Goal: Information Seeking & Learning: Compare options

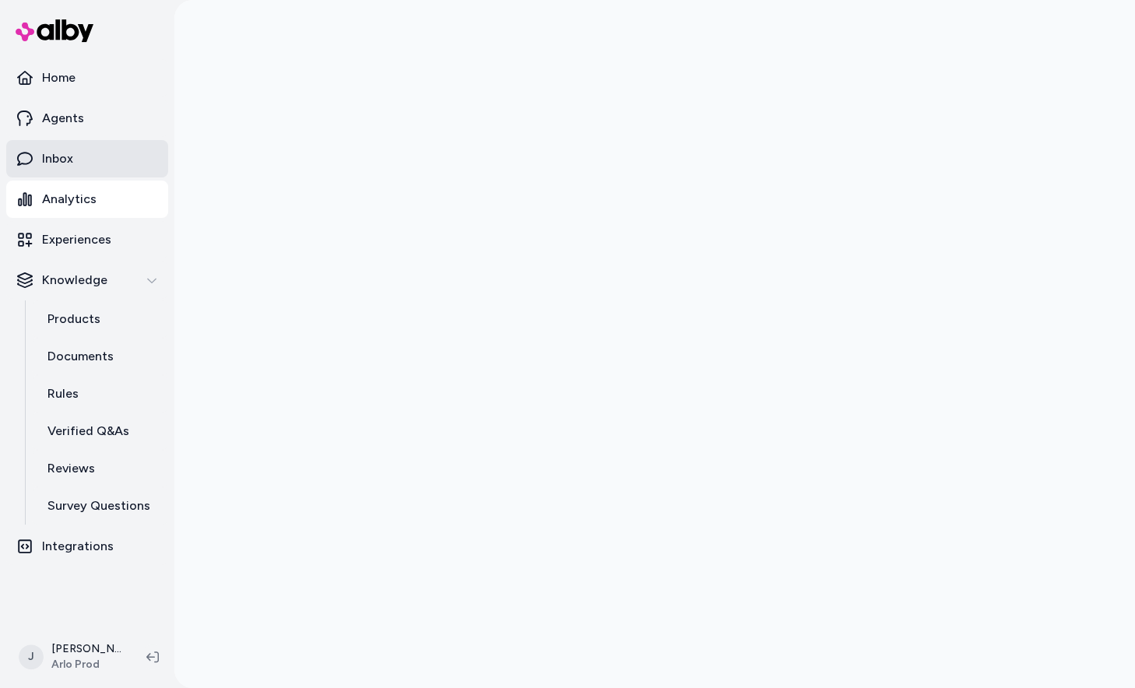
click at [75, 164] on link "Inbox" at bounding box center [87, 158] width 162 height 37
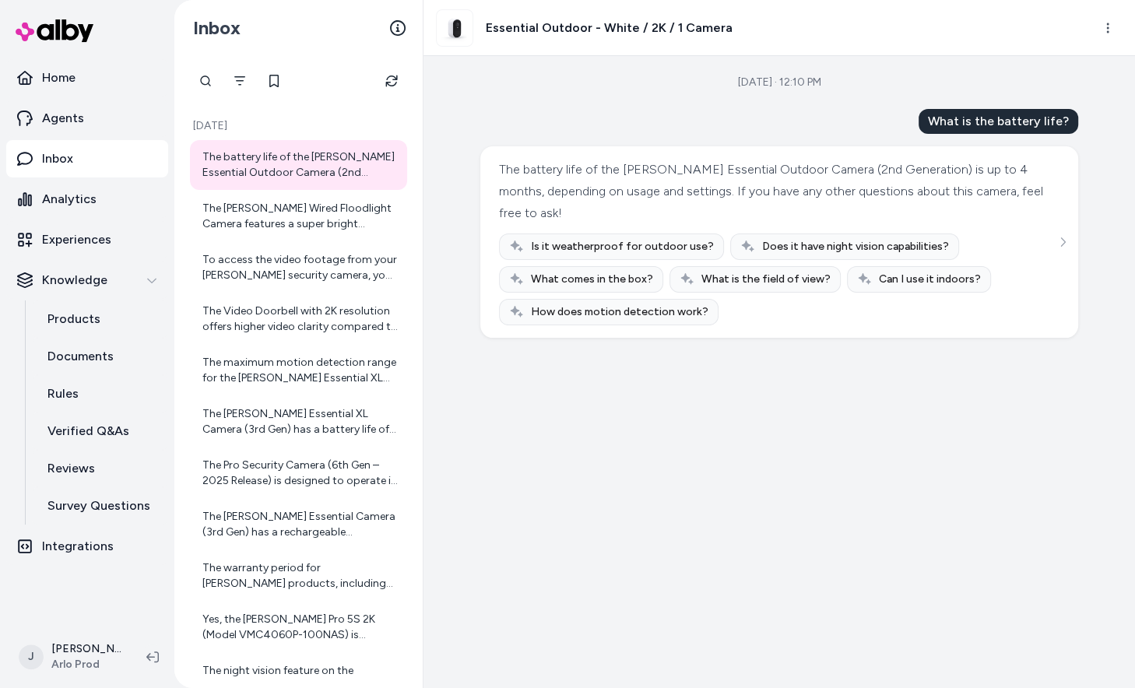
click at [223, 76] on div at bounding box center [298, 80] width 217 height 31
click at [206, 79] on div at bounding box center [264, 80] width 148 height 31
type input "*******"
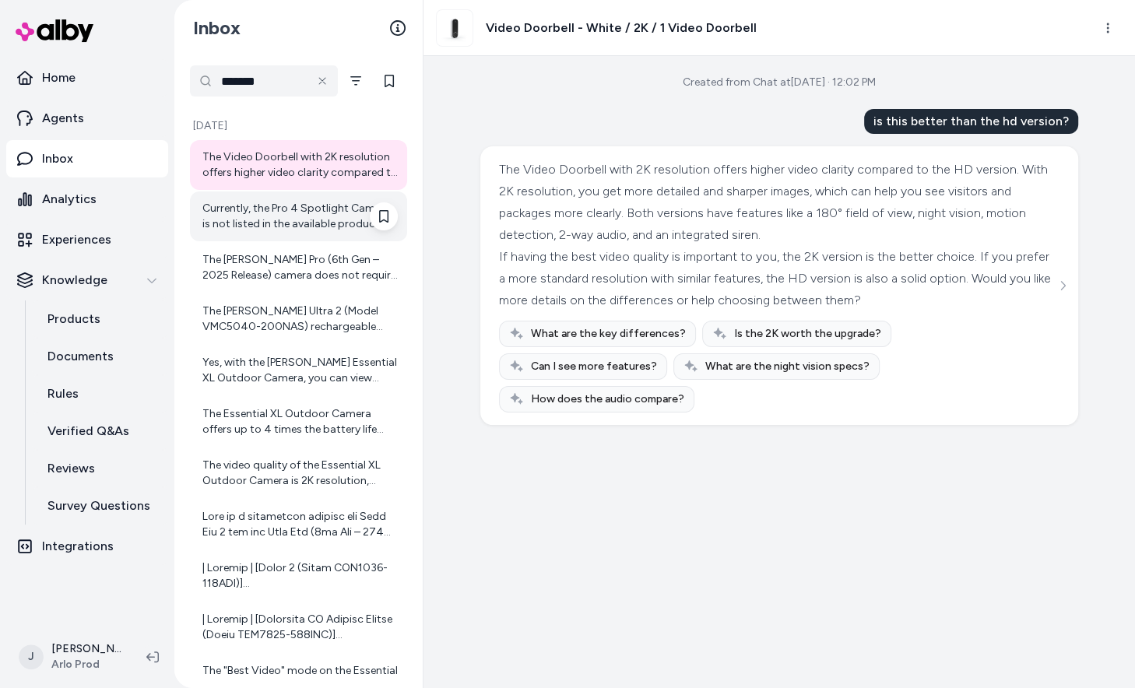
click at [258, 205] on div "Currently, the Pro 4 Spotlight Camera is not listed in the available products o…" at bounding box center [299, 216] width 195 height 31
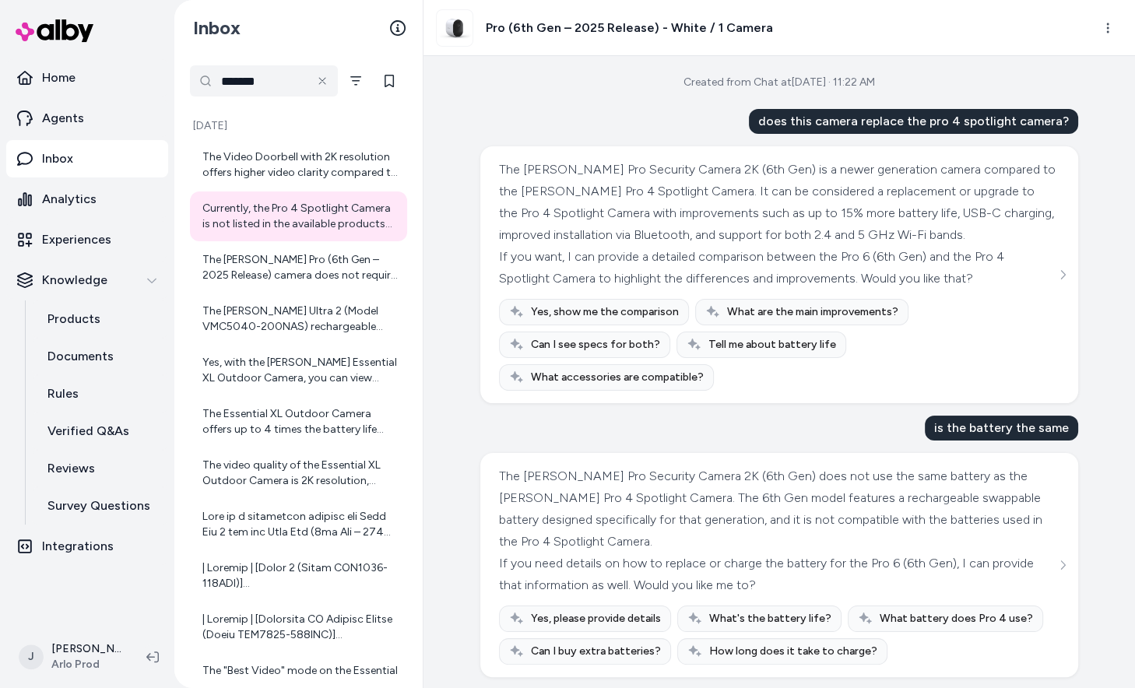
scroll to position [223, 0]
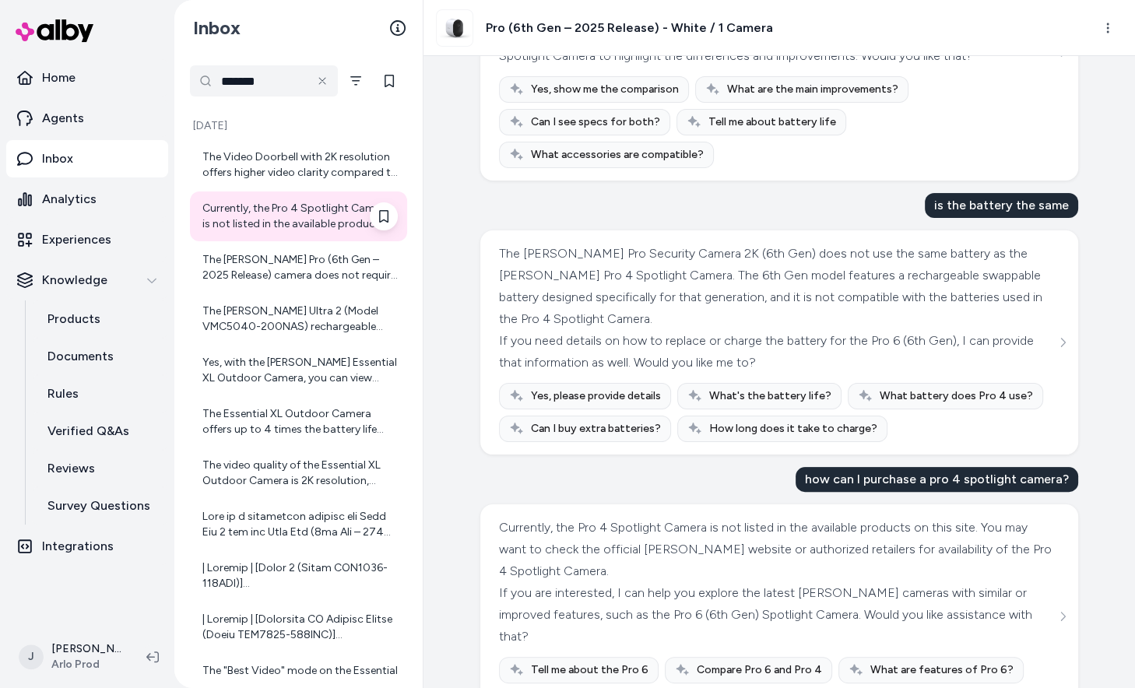
click at [290, 211] on div "Currently, the Pro 4 Spotlight Camera is not listed in the available products o…" at bounding box center [299, 216] width 195 height 31
click at [288, 167] on div "The Video Doorbell with 2K resolution offers higher video clarity compared to t…" at bounding box center [299, 165] width 195 height 31
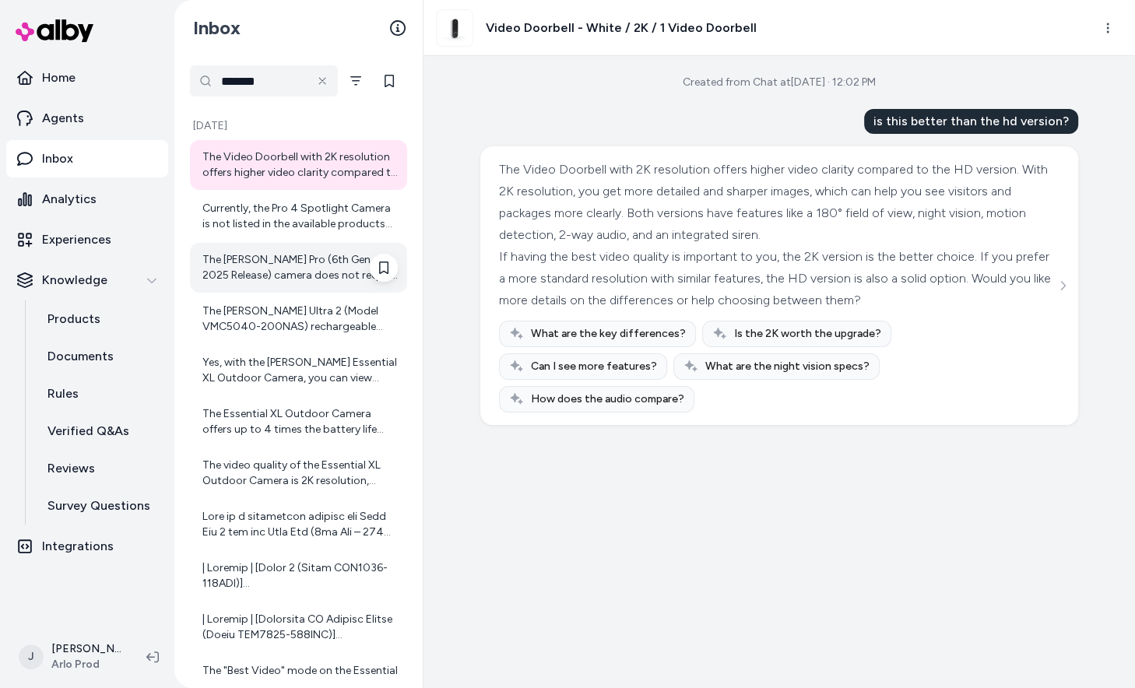
click at [266, 271] on div "The [PERSON_NAME] Pro (6th Gen – 2025 Release) camera does not require a hub to…" at bounding box center [299, 267] width 195 height 31
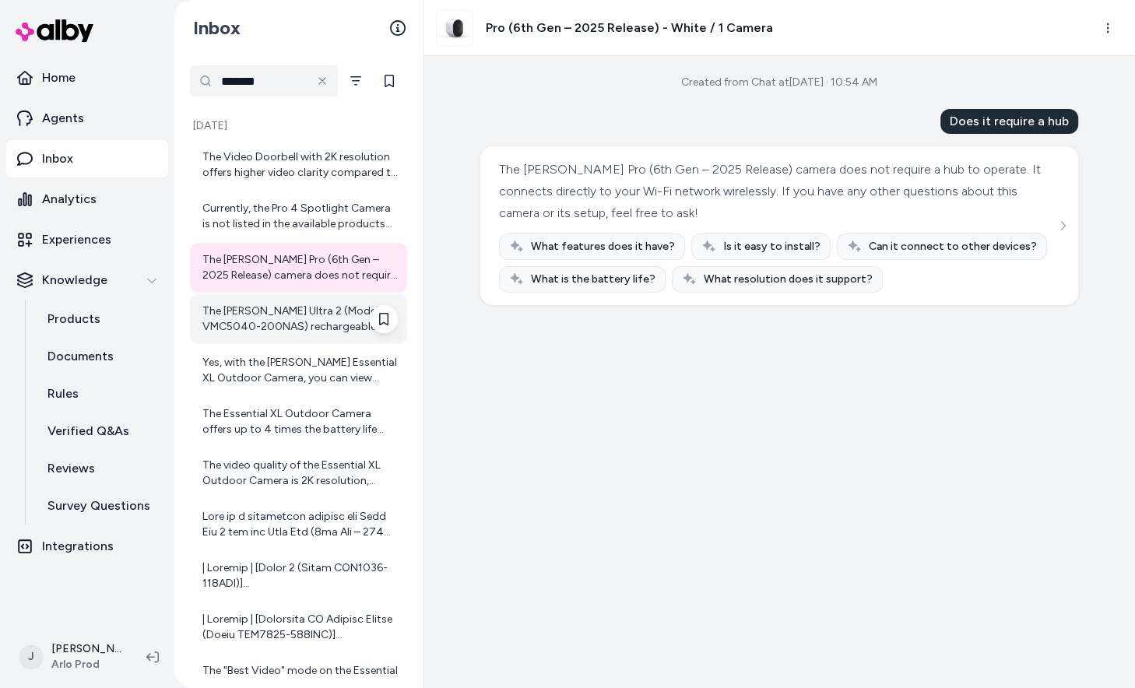
click at [280, 329] on div "The [PERSON_NAME] Ultra 2 (Model VMC5040-200NAS) rechargeable battery typically…" at bounding box center [299, 319] width 195 height 31
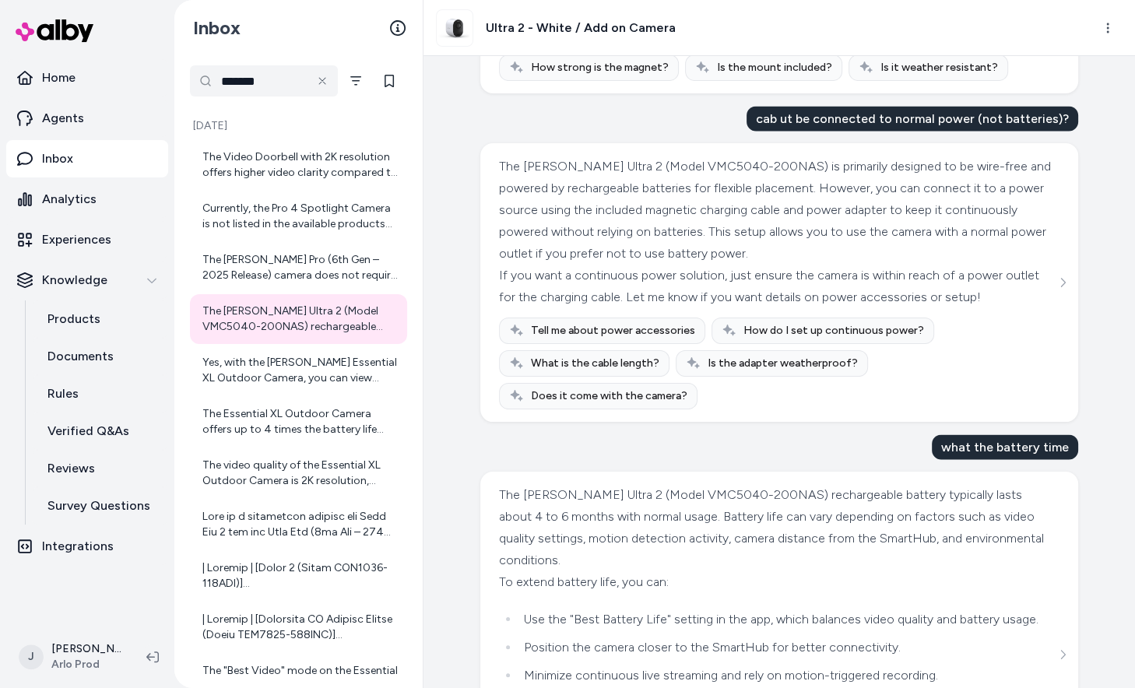
scroll to position [2666, 0]
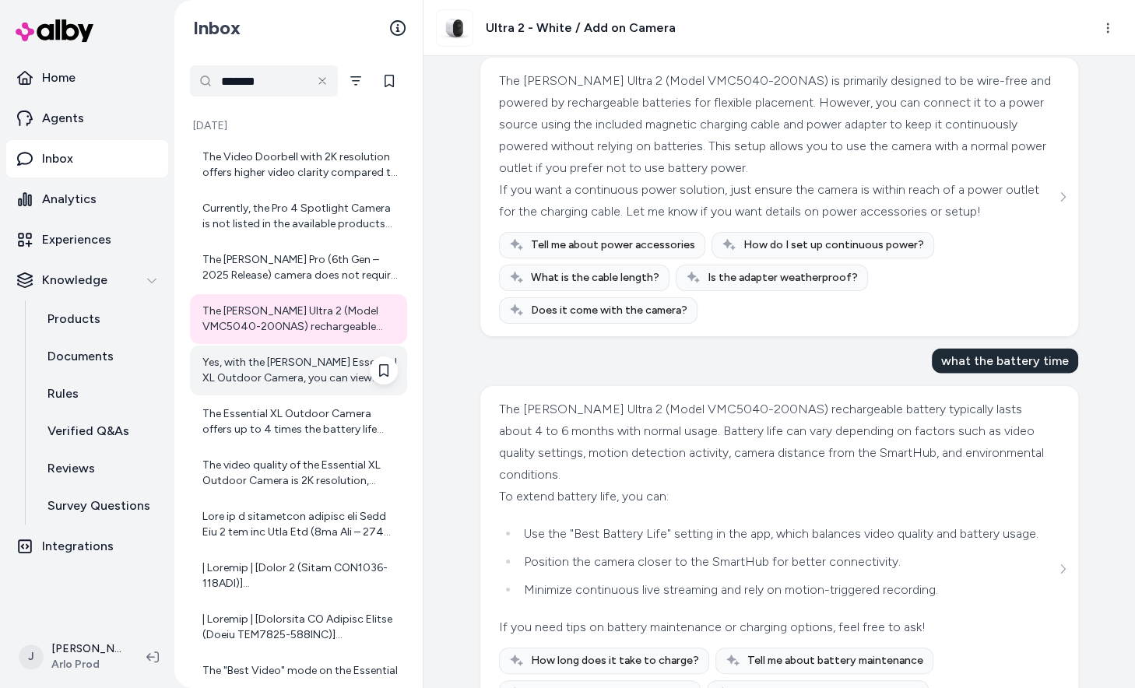
click at [315, 368] on div "Yes, with the [PERSON_NAME] Essential XL Outdoor Camera, you can view footage r…" at bounding box center [299, 370] width 195 height 31
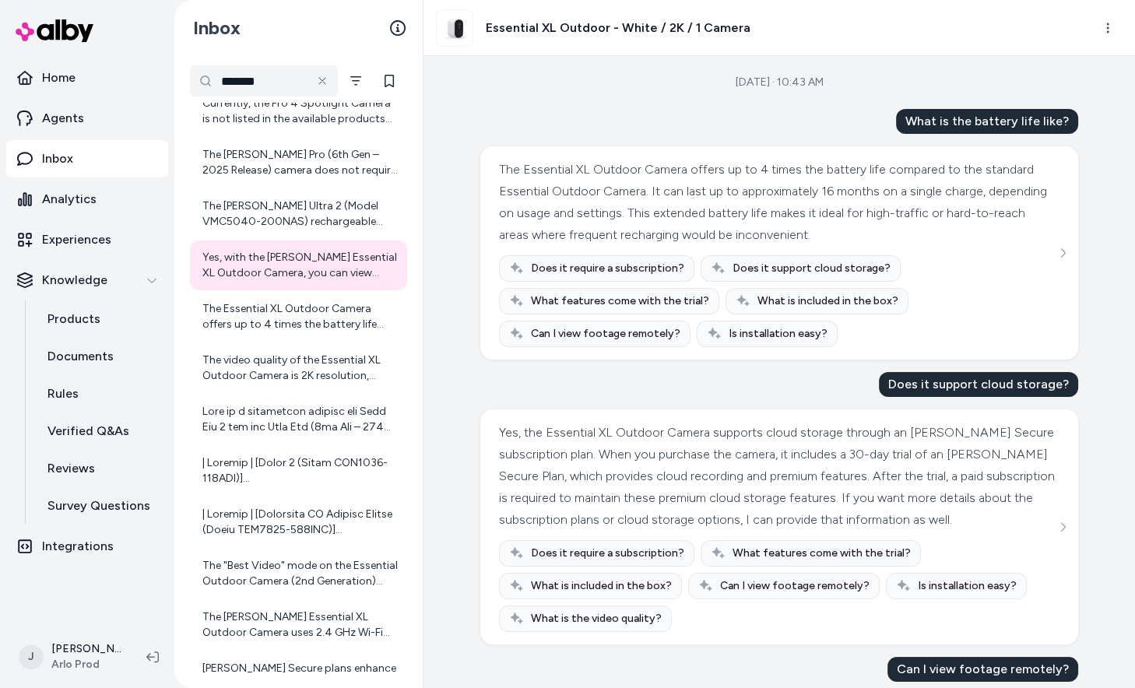
scroll to position [253, 0]
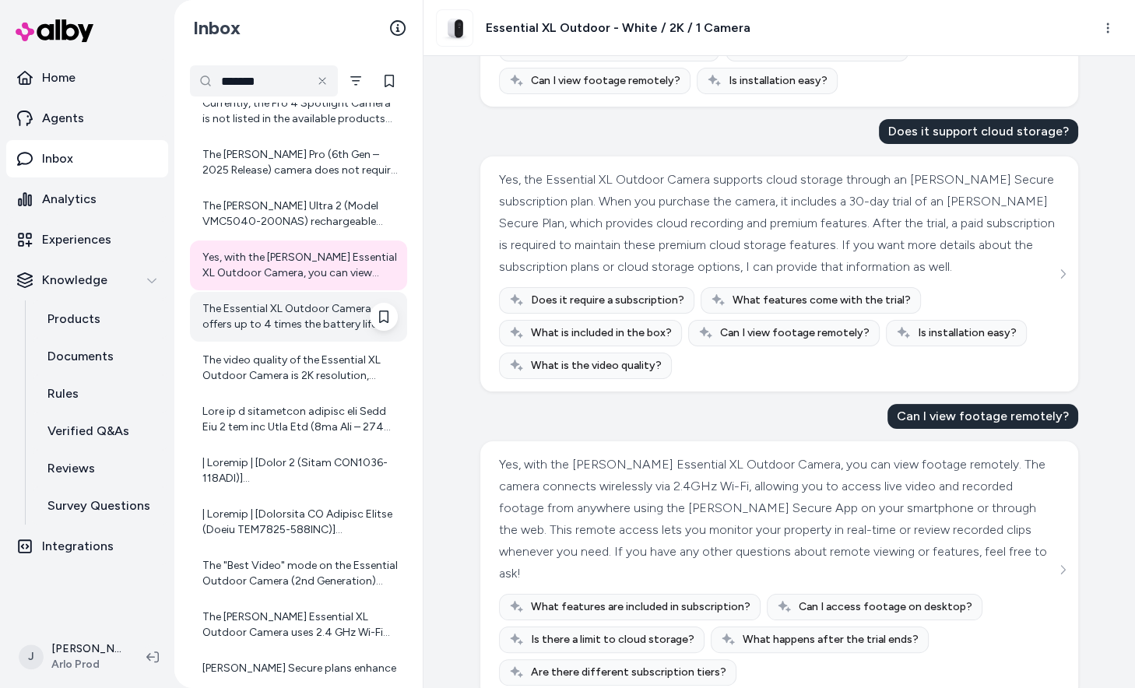
click at [309, 322] on div "The Essential XL Outdoor Camera offers up to 4 times the battery life compared …" at bounding box center [299, 316] width 195 height 31
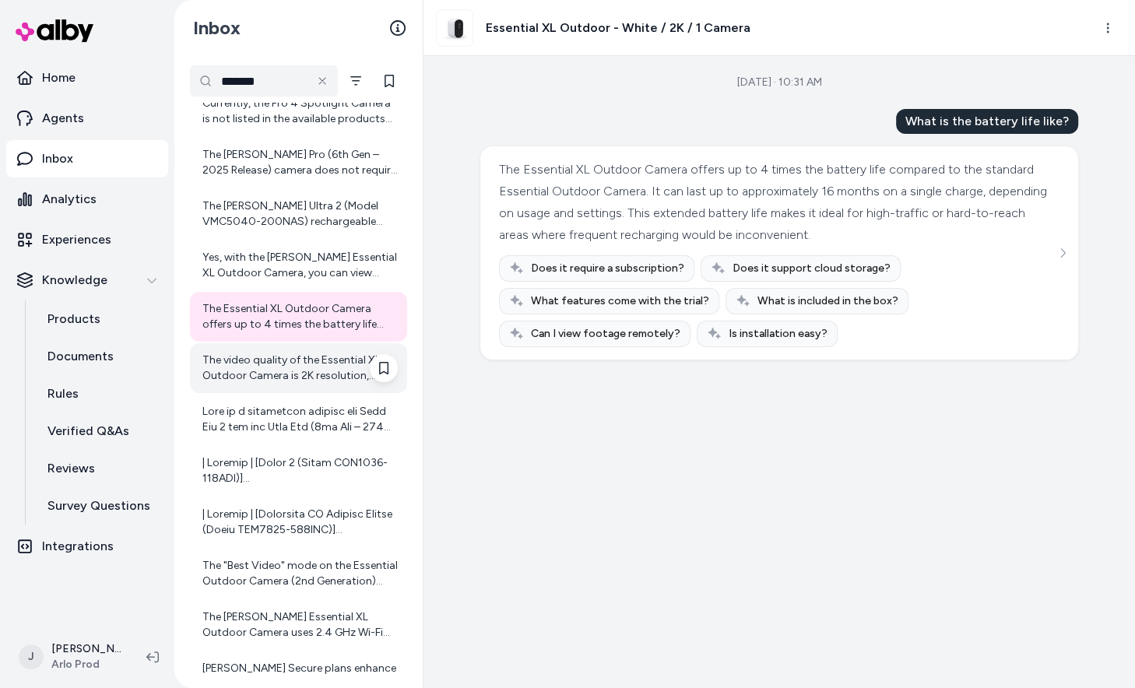
click at [308, 373] on div "The video quality of the Essential XL Outdoor Camera is 2K resolution, which is…" at bounding box center [299, 368] width 195 height 31
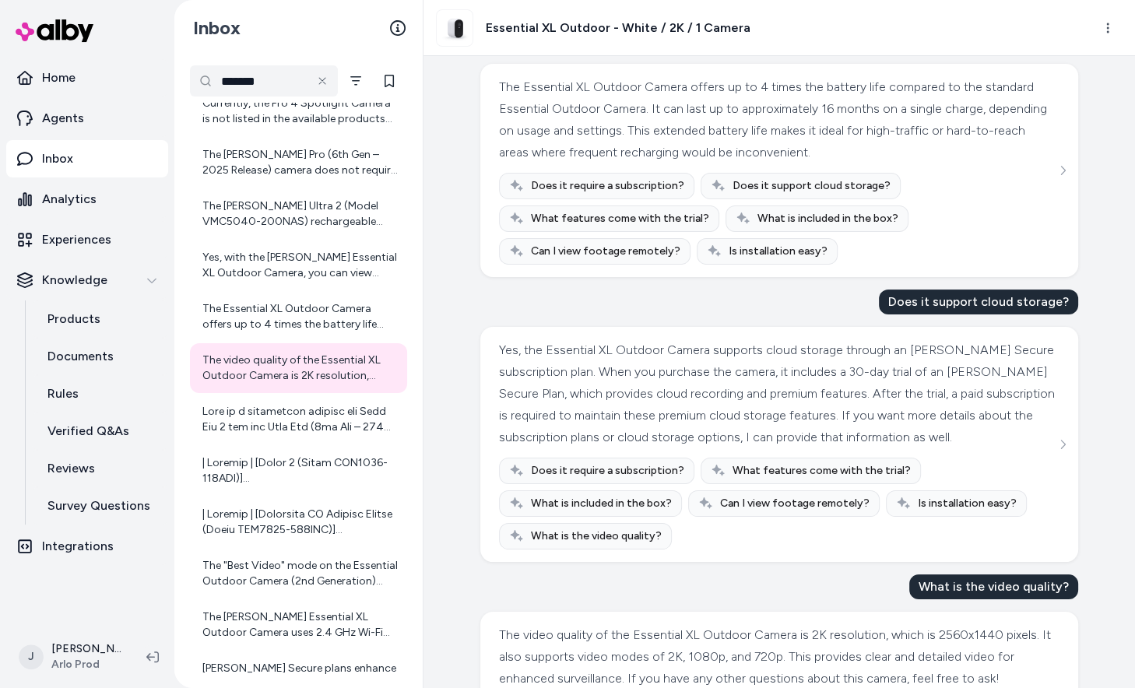
scroll to position [231, 0]
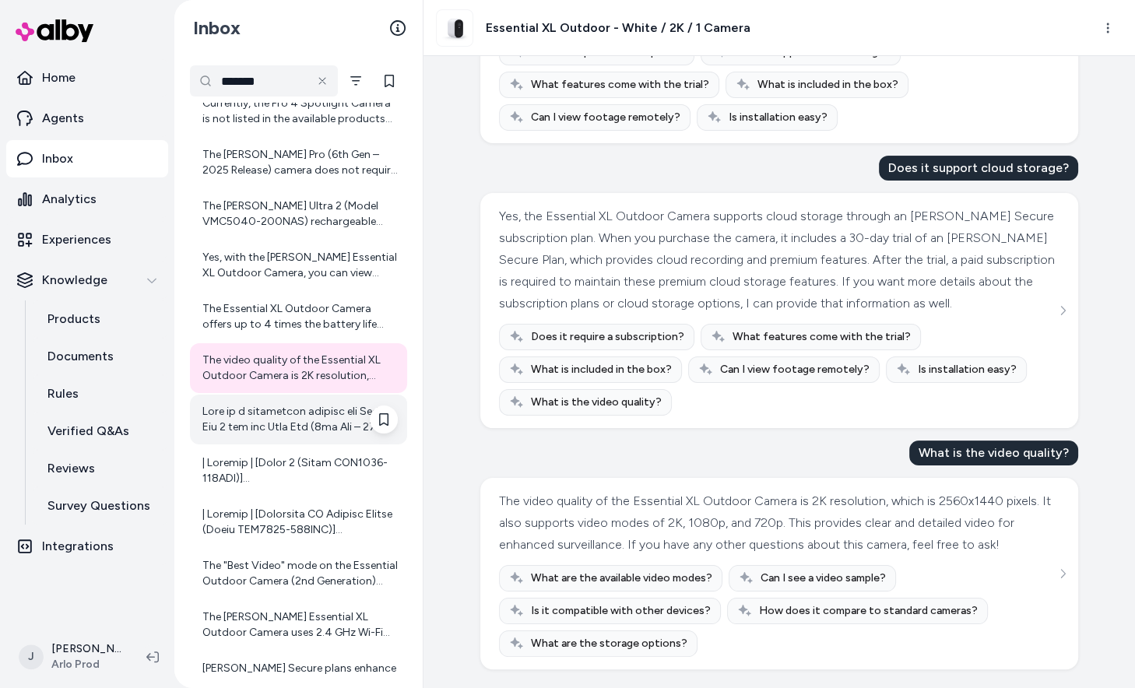
click at [323, 425] on div at bounding box center [299, 419] width 195 height 31
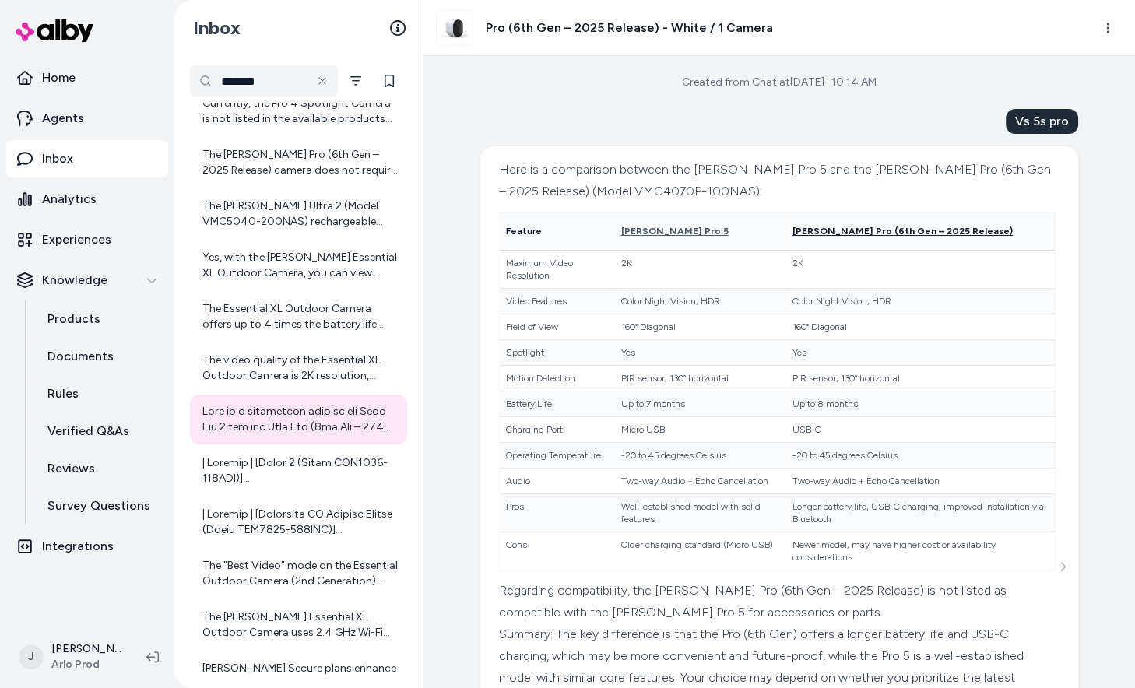
click at [793, 230] on span "[PERSON_NAME] Pro (6th Gen – 2025 Release)" at bounding box center [903, 231] width 220 height 11
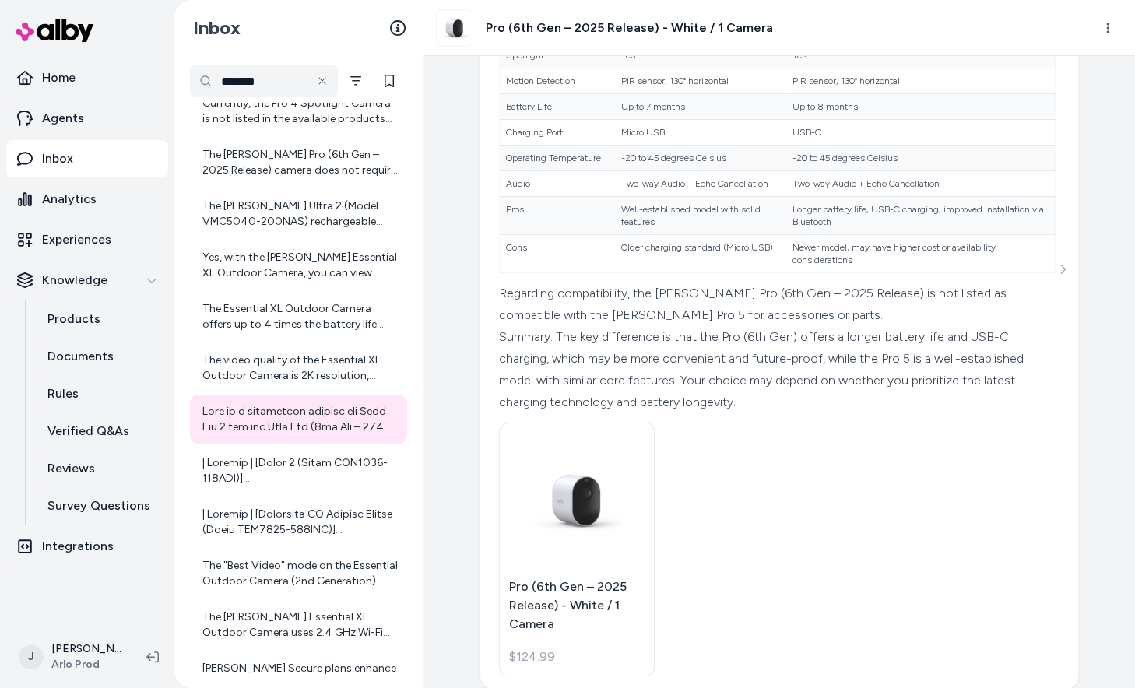
scroll to position [324, 0]
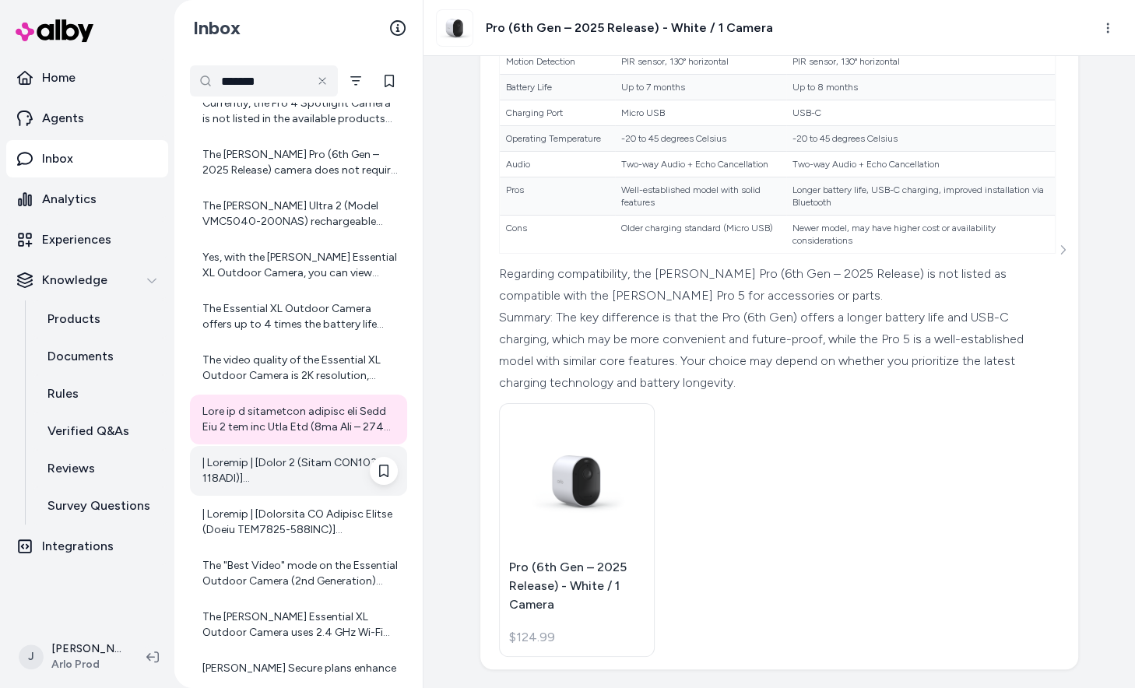
click at [301, 487] on div at bounding box center [298, 471] width 217 height 50
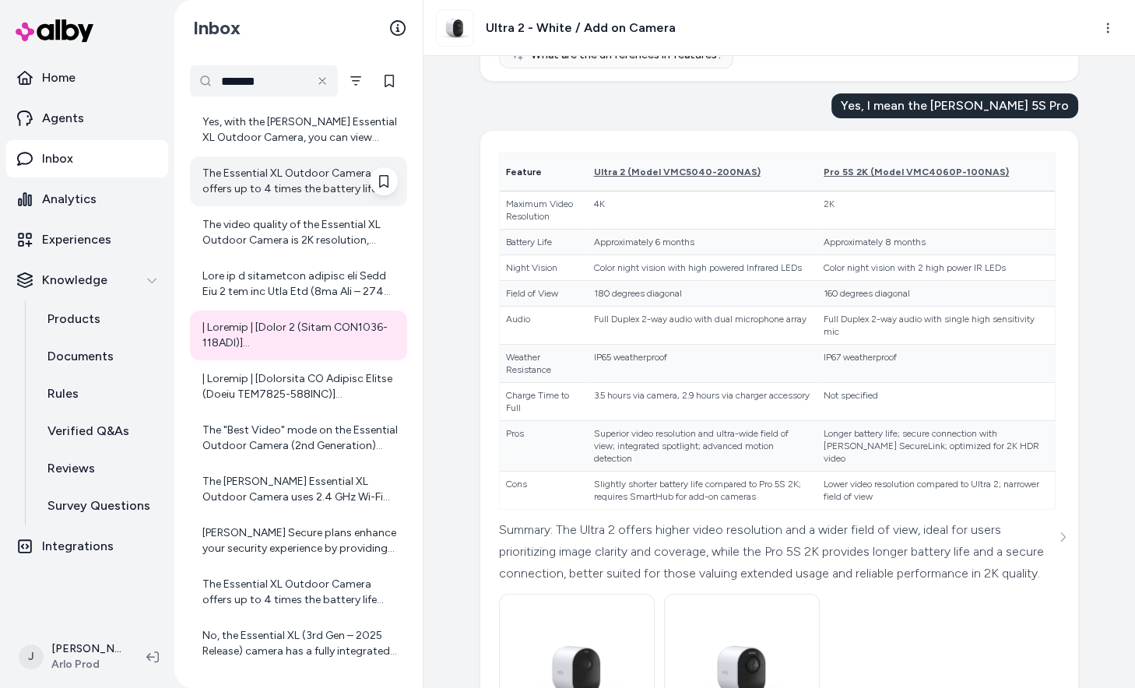
scroll to position [231, 0]
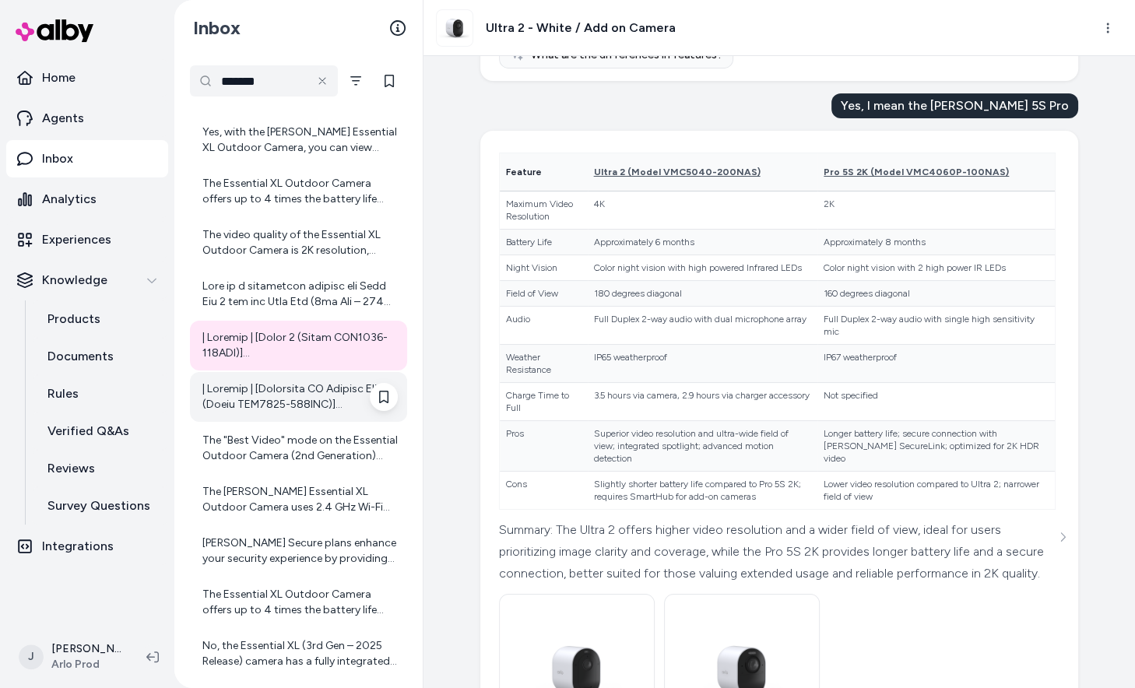
click at [301, 413] on div at bounding box center [298, 397] width 217 height 50
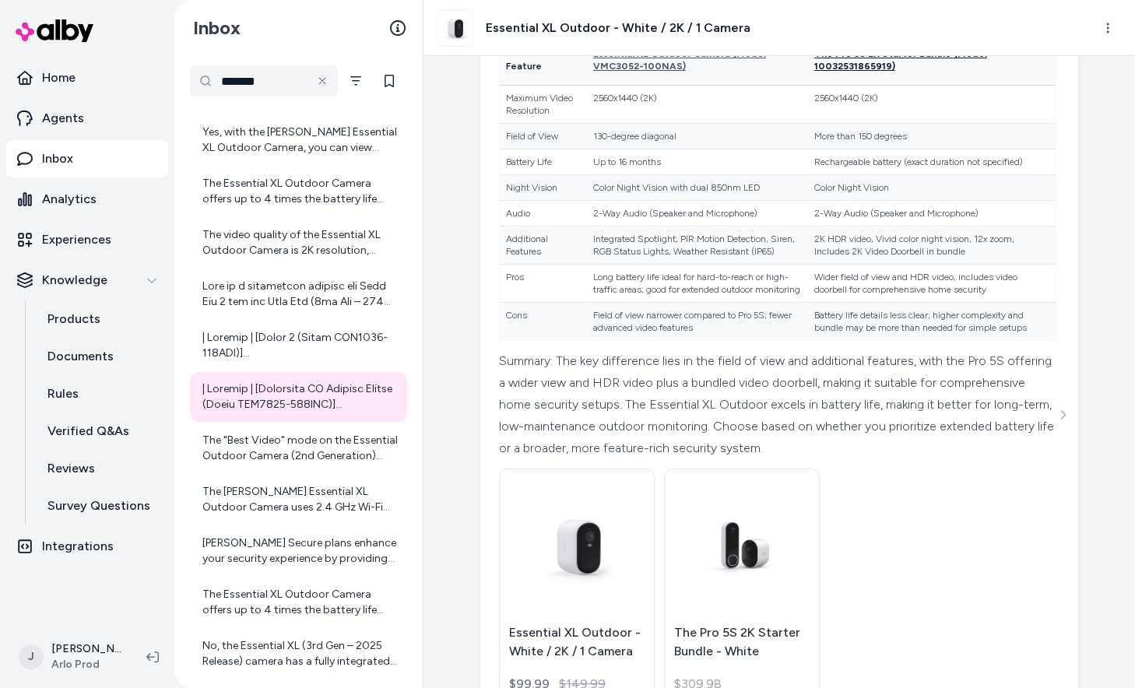
scroll to position [530, 0]
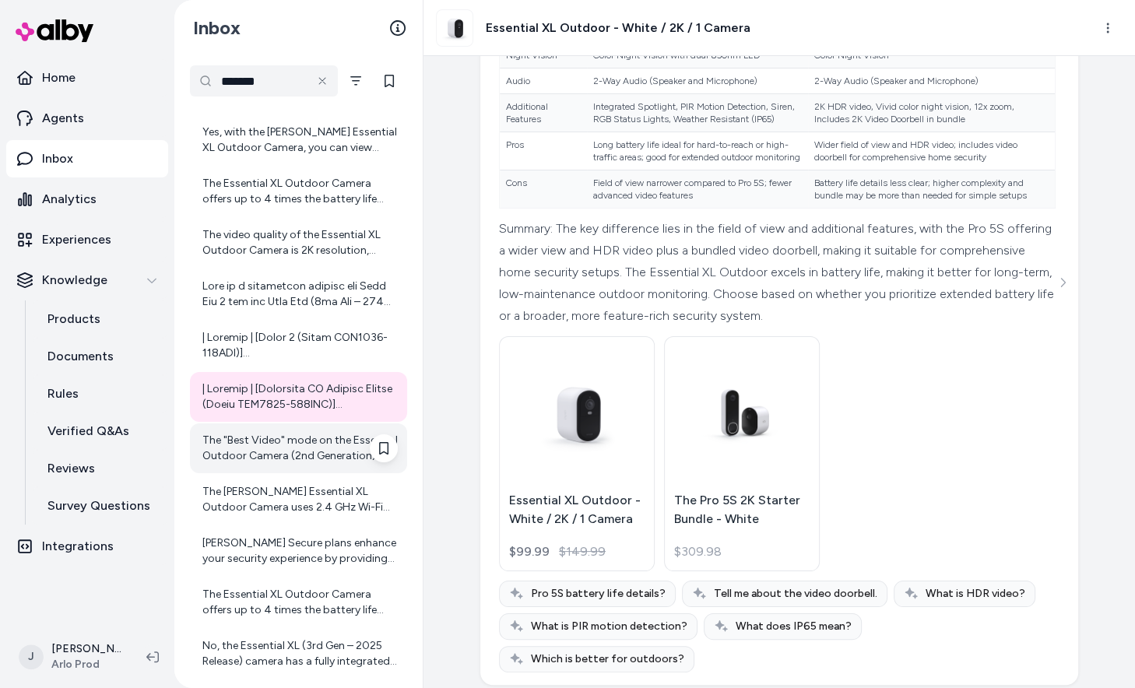
click at [307, 442] on div "The "Best Video" mode on the Essential Outdoor Camera (2nd Generation) sets the…" at bounding box center [299, 448] width 195 height 31
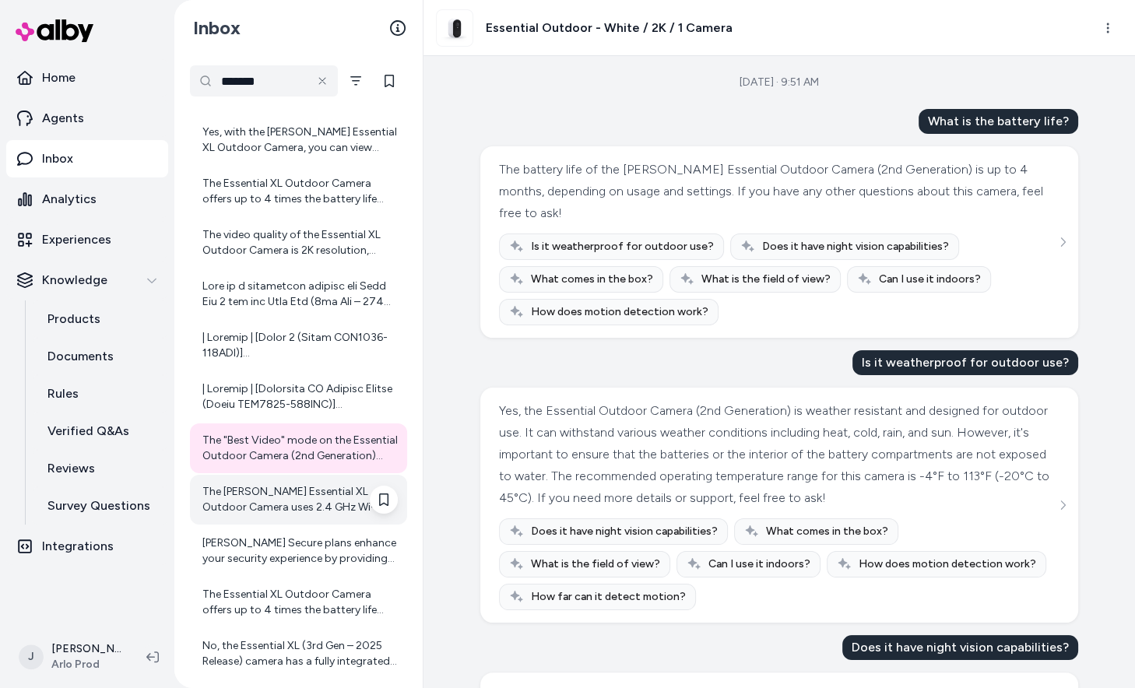
click at [307, 498] on div "The [PERSON_NAME] Essential XL Outdoor Camera uses 2.4 GHz Wi-Fi because this f…" at bounding box center [299, 499] width 195 height 31
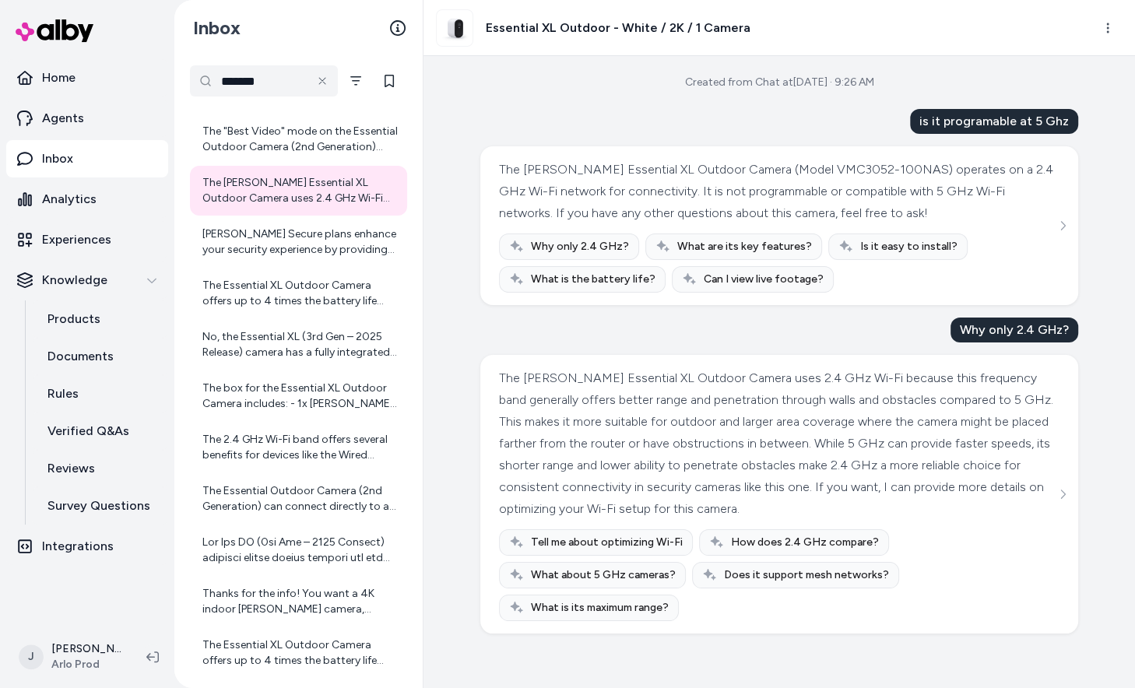
scroll to position [594, 0]
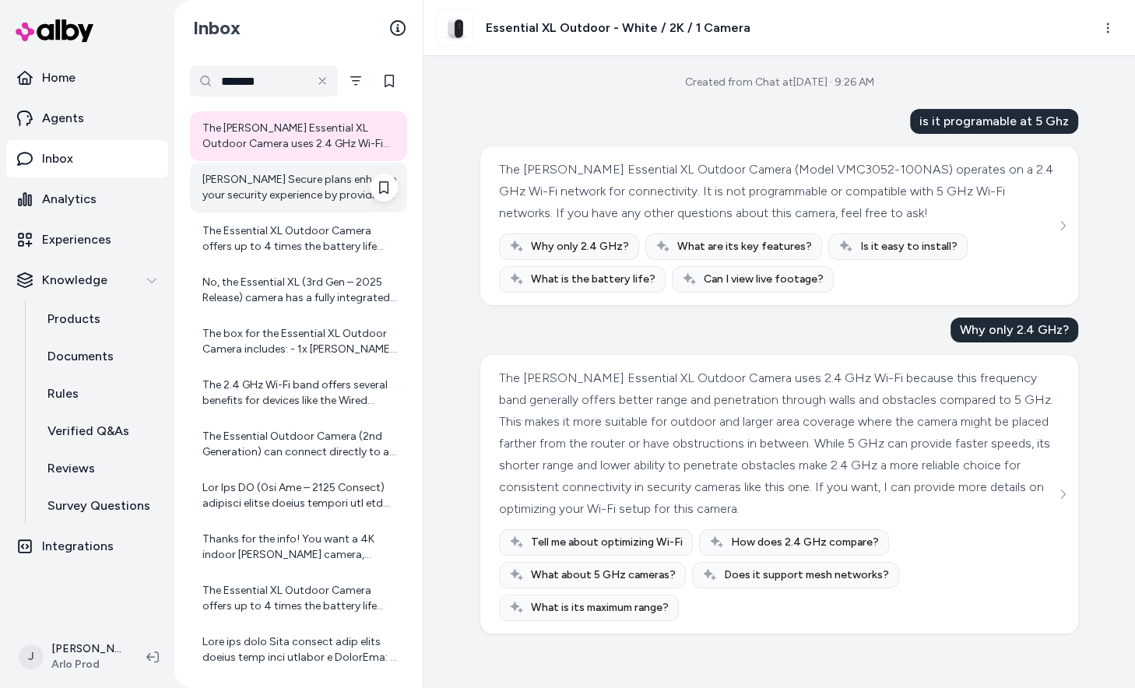
click at [284, 183] on div "[PERSON_NAME] Secure plans enhance your security experience by providing featur…" at bounding box center [299, 187] width 195 height 31
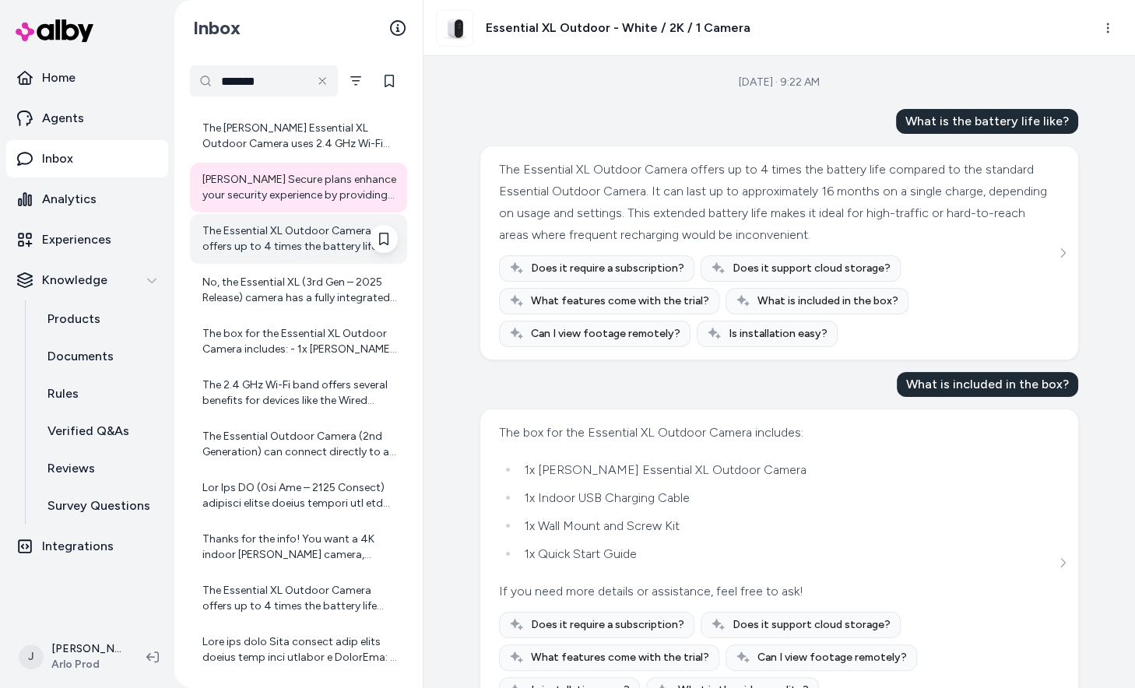
click at [270, 245] on div "The Essential XL Outdoor Camera offers up to 4 times the battery life compared …" at bounding box center [299, 239] width 195 height 31
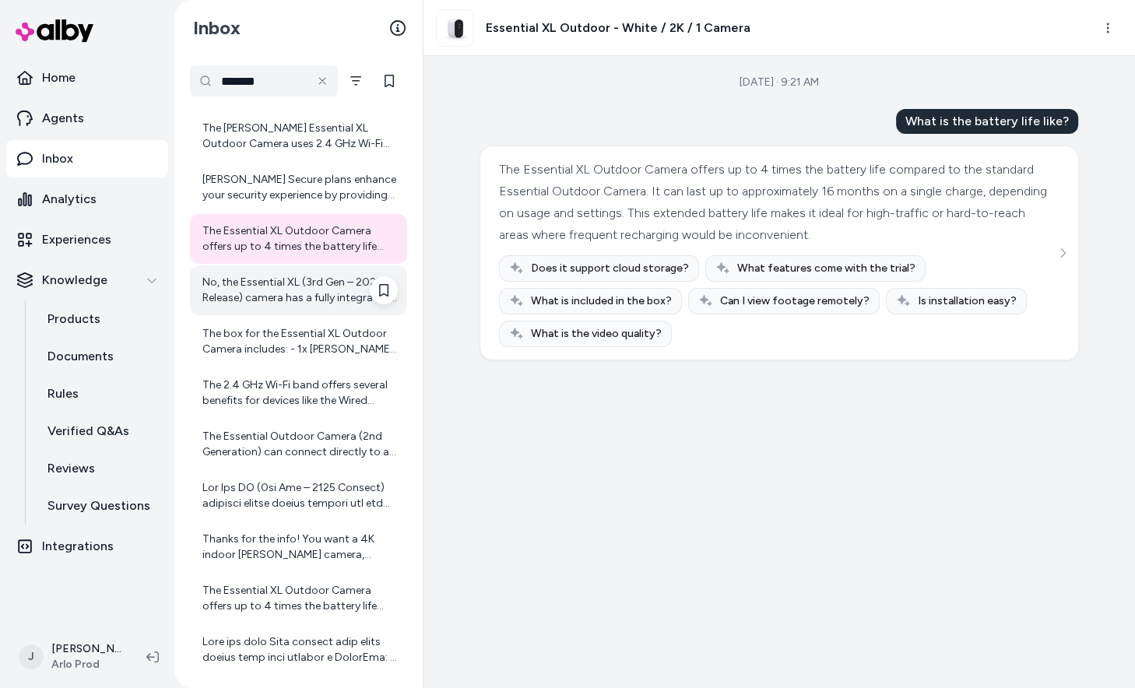
click at [270, 281] on div "No, the Essential XL (3rd Gen – 2025 Release) camera has a fully integrated, no…" at bounding box center [299, 290] width 195 height 31
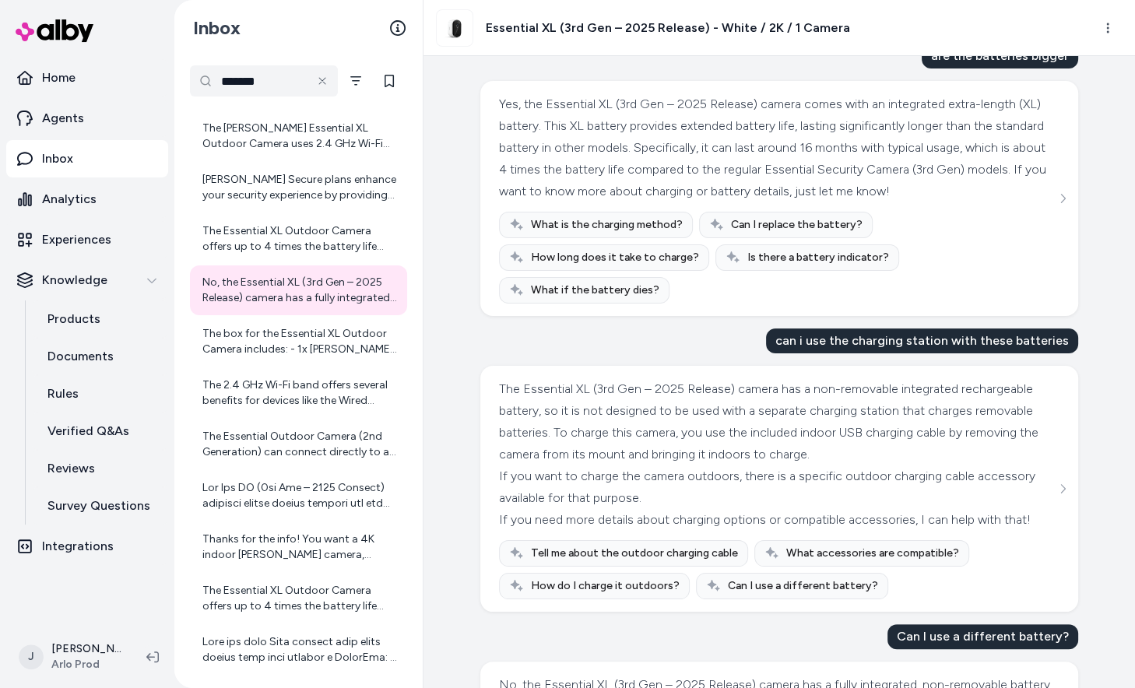
scroll to position [537, 0]
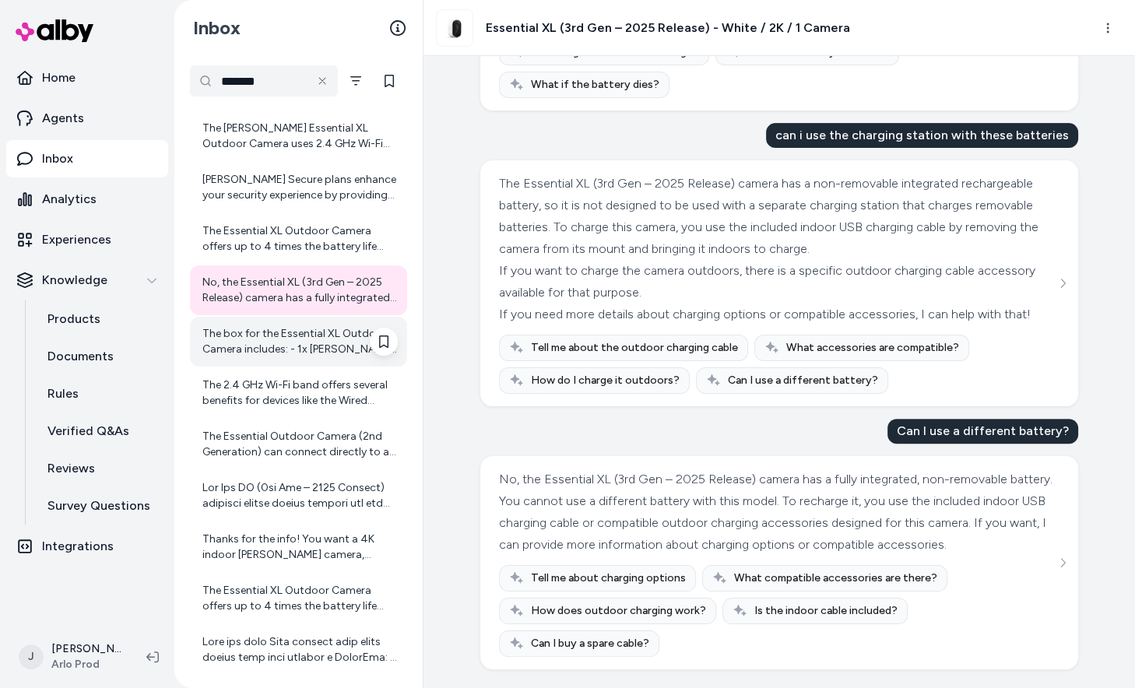
click at [224, 321] on div "The box for the Essential XL Outdoor Camera includes: - 1x [PERSON_NAME] Essent…" at bounding box center [298, 342] width 217 height 50
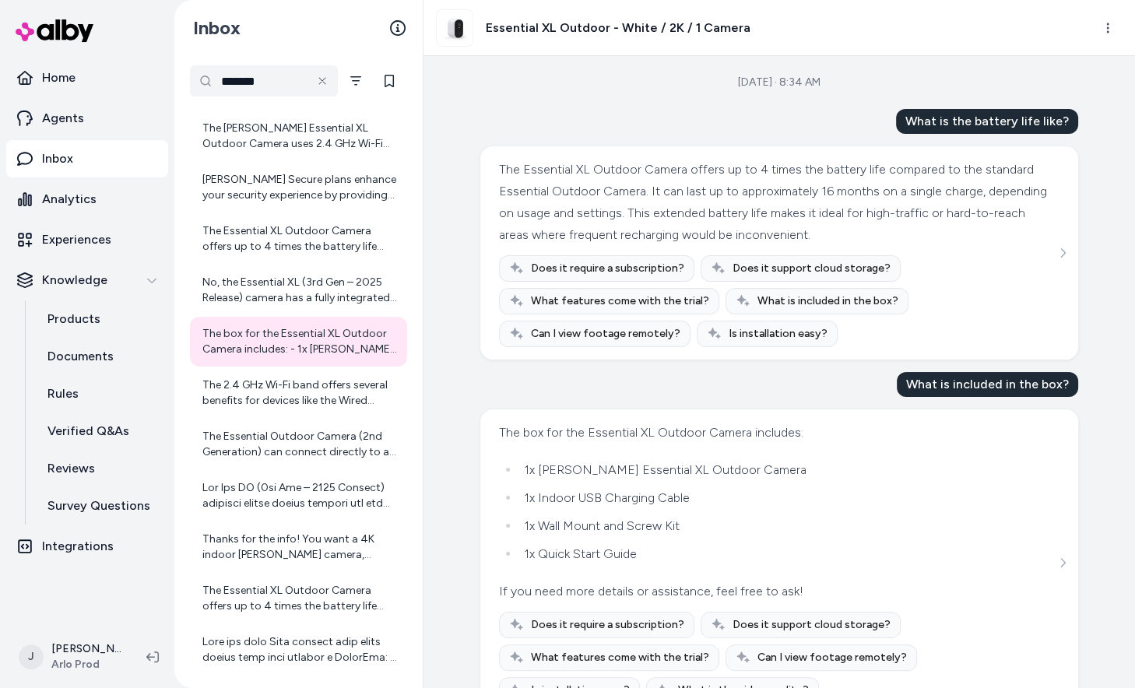
scroll to position [41, 0]
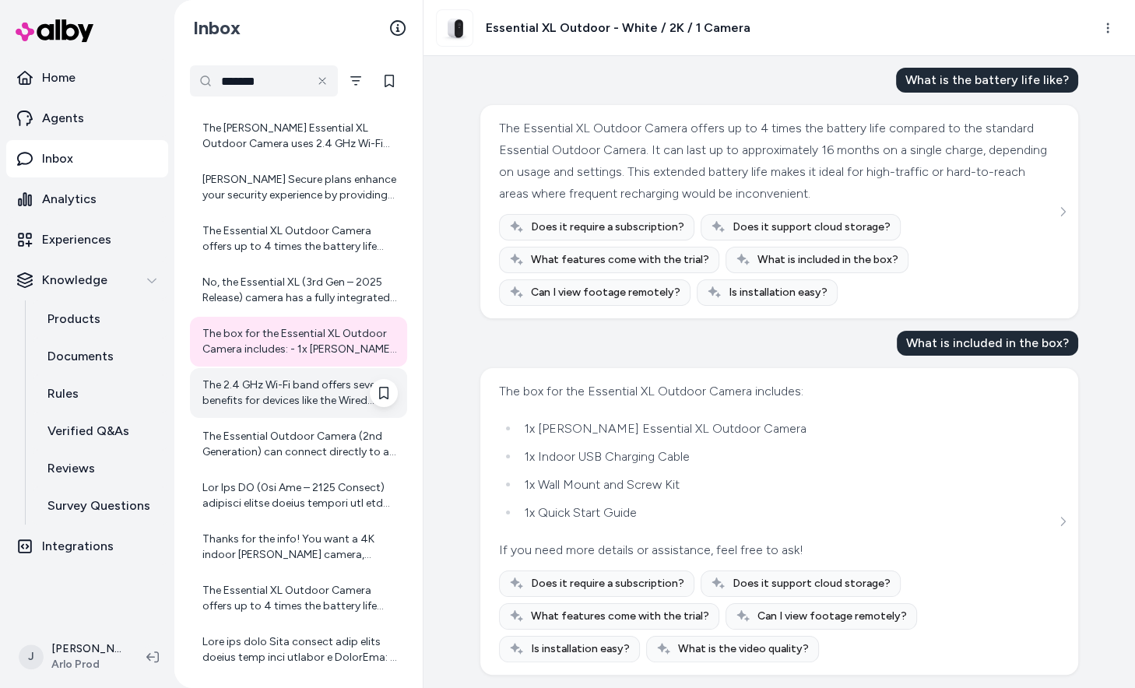
click at [311, 396] on div "The 2.4 GHz Wi-Fi band offers several benefits for devices like the Wired Flood…" at bounding box center [299, 393] width 195 height 31
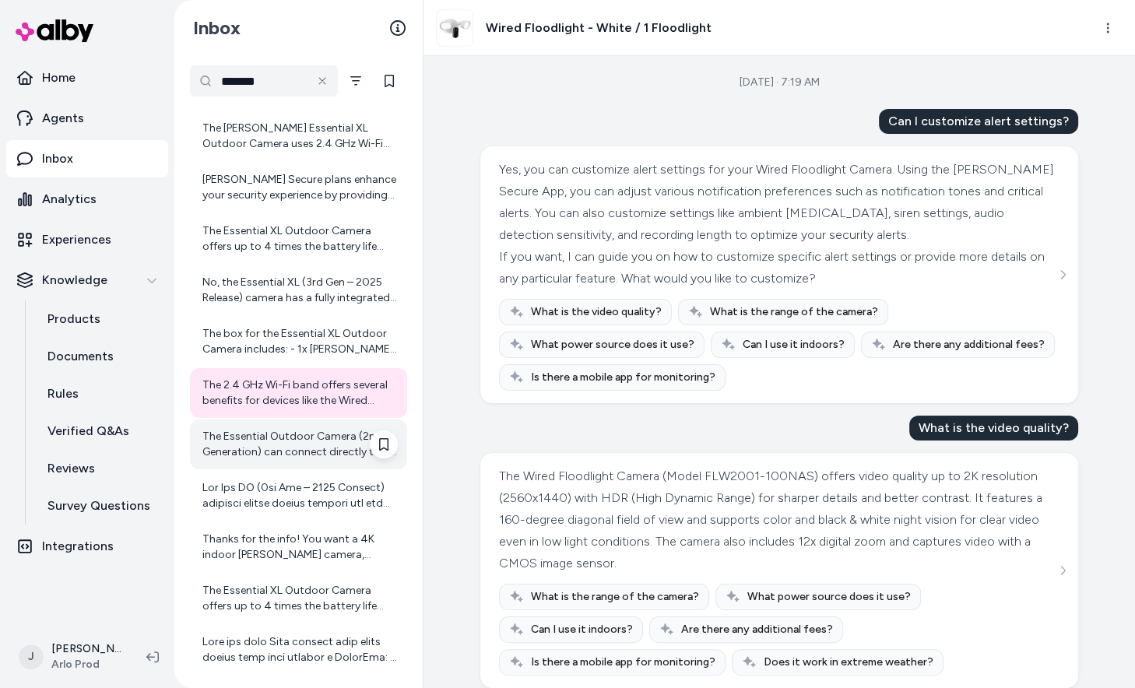
click at [310, 463] on div "The Essential Outdoor Camera (2nd Generation) can connect directly to a Wi-Fi r…" at bounding box center [298, 445] width 217 height 50
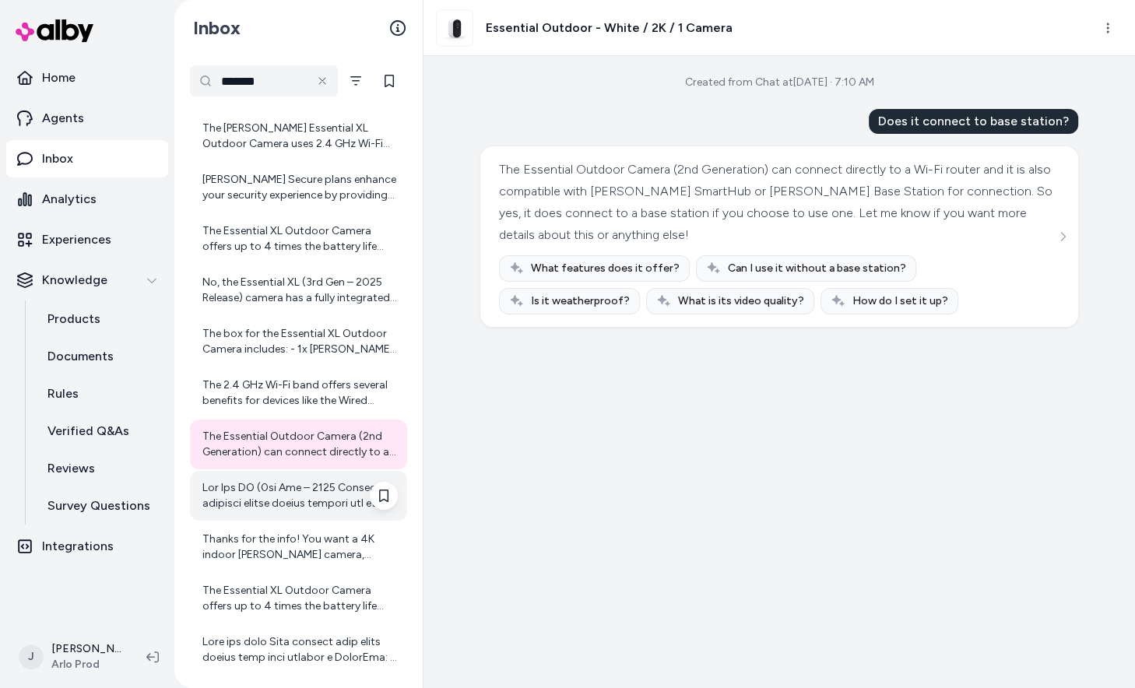
click at [314, 495] on div at bounding box center [299, 495] width 195 height 31
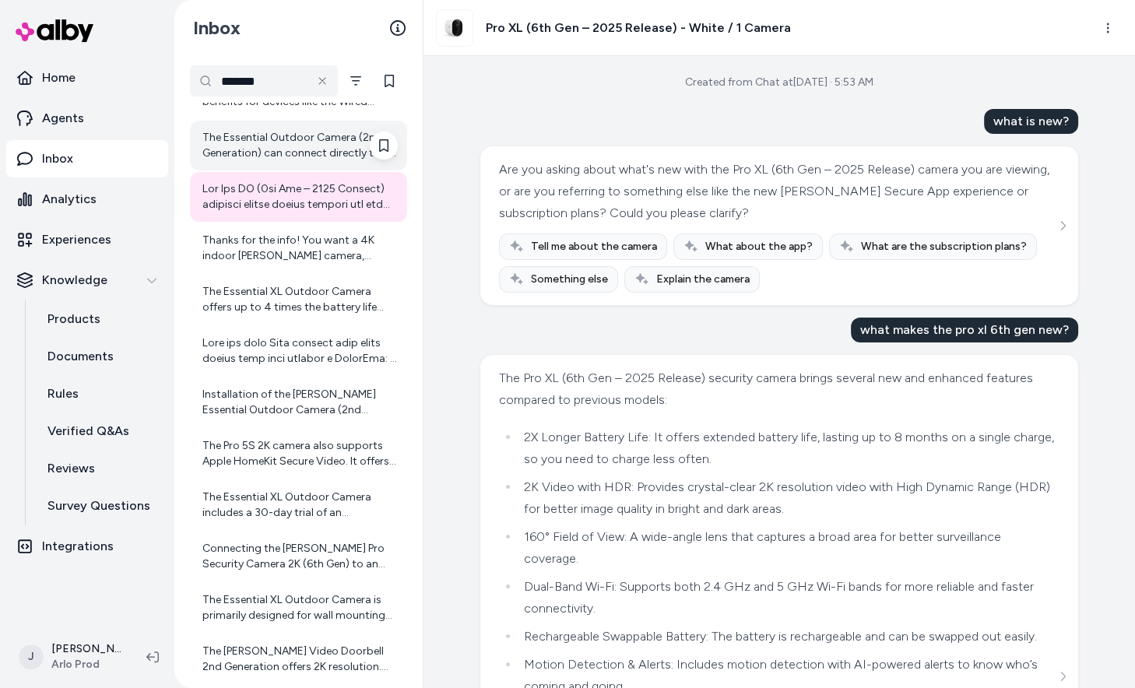
scroll to position [955, 0]
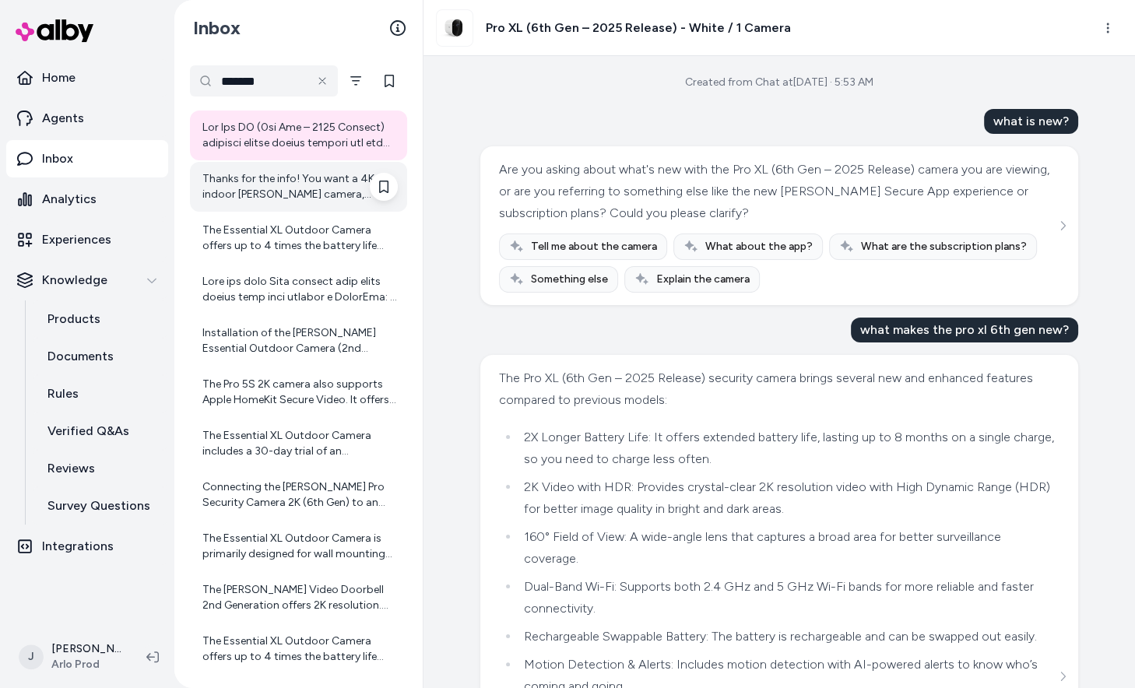
click at [283, 204] on div "Thanks for the info! You want a 4K indoor [PERSON_NAME] camera, powered by a wa…" at bounding box center [298, 187] width 217 height 50
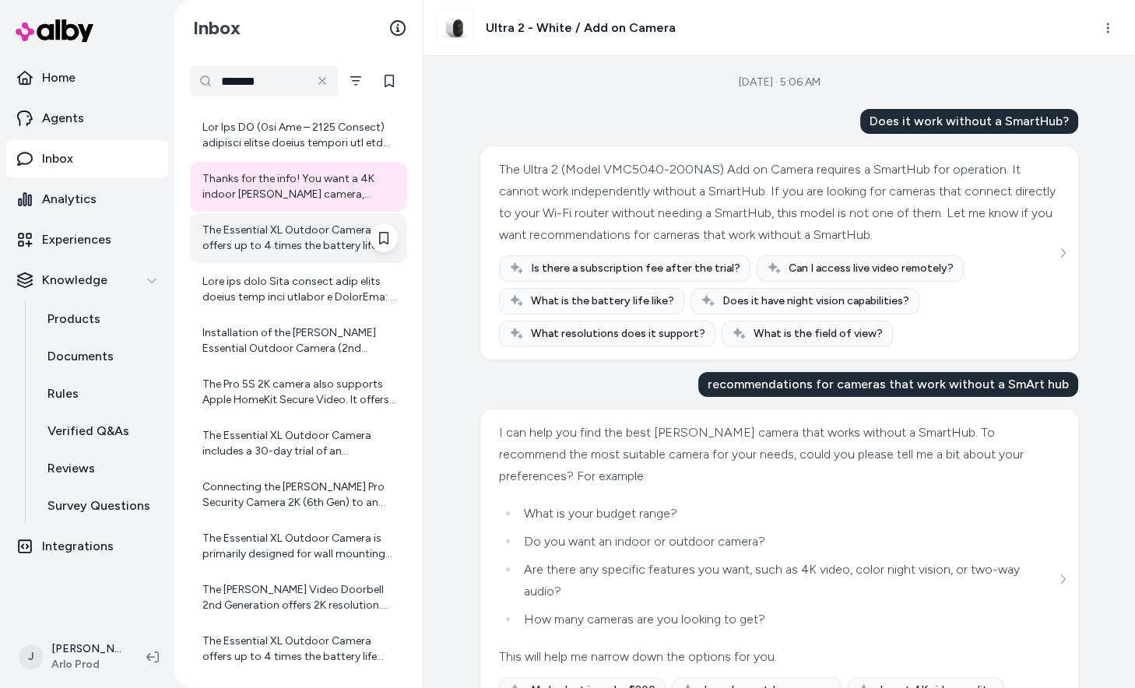
click at [282, 234] on div "The Essential XL Outdoor Camera offers up to 4 times the battery life compared …" at bounding box center [299, 238] width 195 height 31
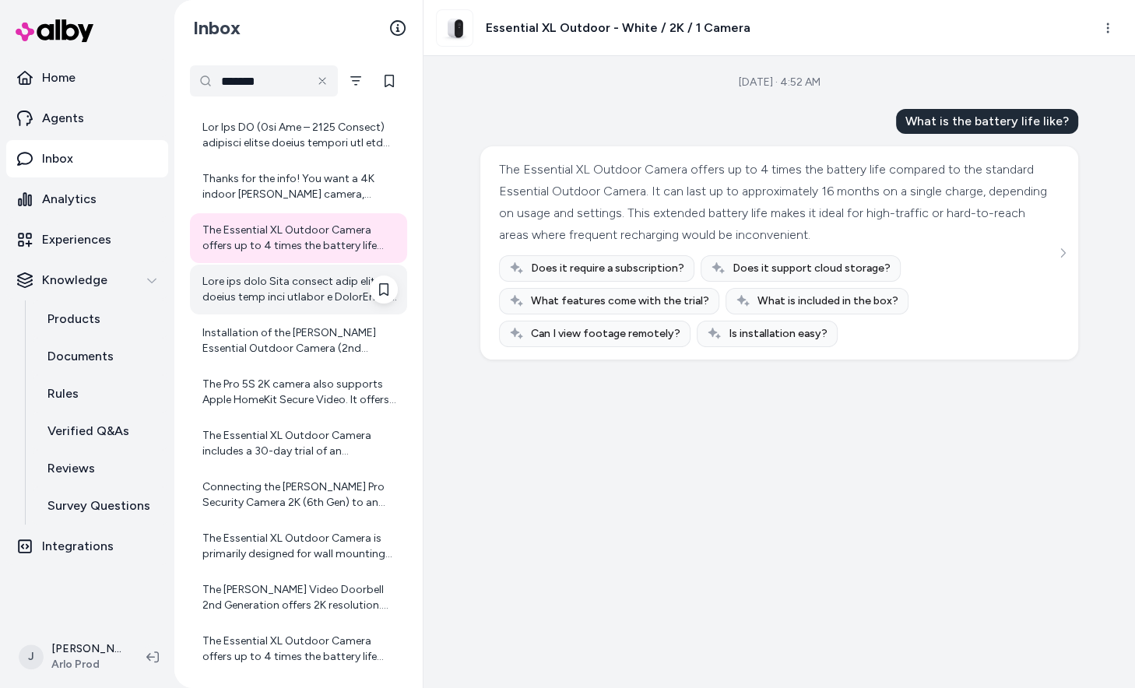
click at [294, 295] on div at bounding box center [299, 289] width 195 height 31
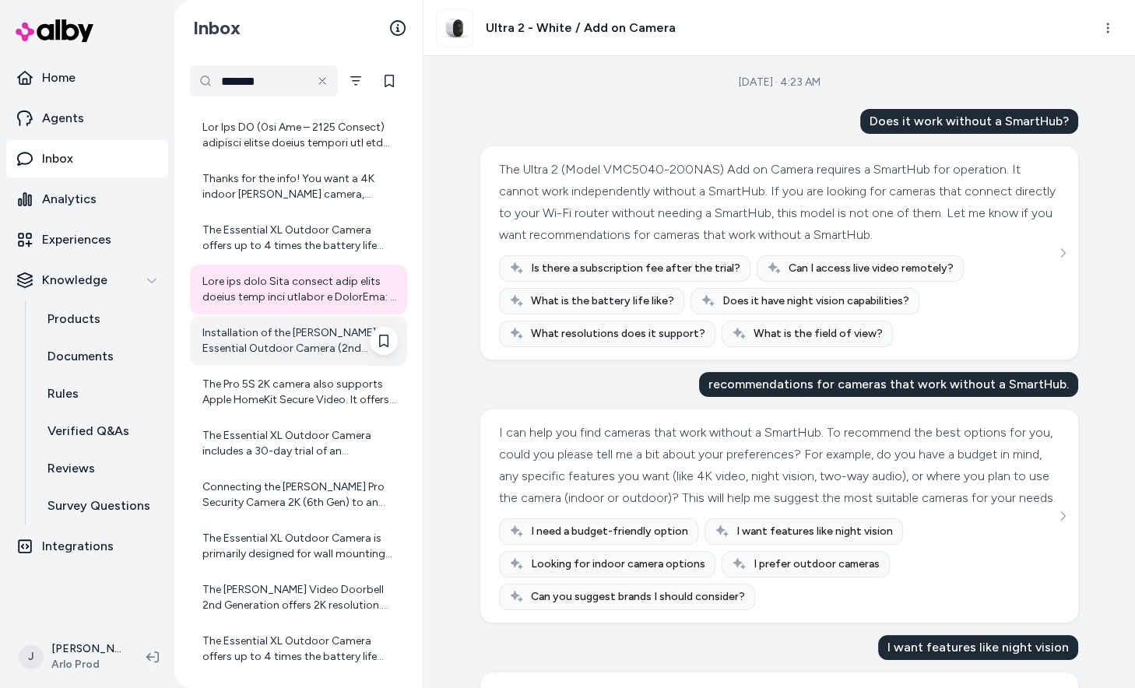
click at [294, 350] on div "Installation of the [PERSON_NAME] Essential Outdoor Camera (2nd Generation) is …" at bounding box center [299, 341] width 195 height 31
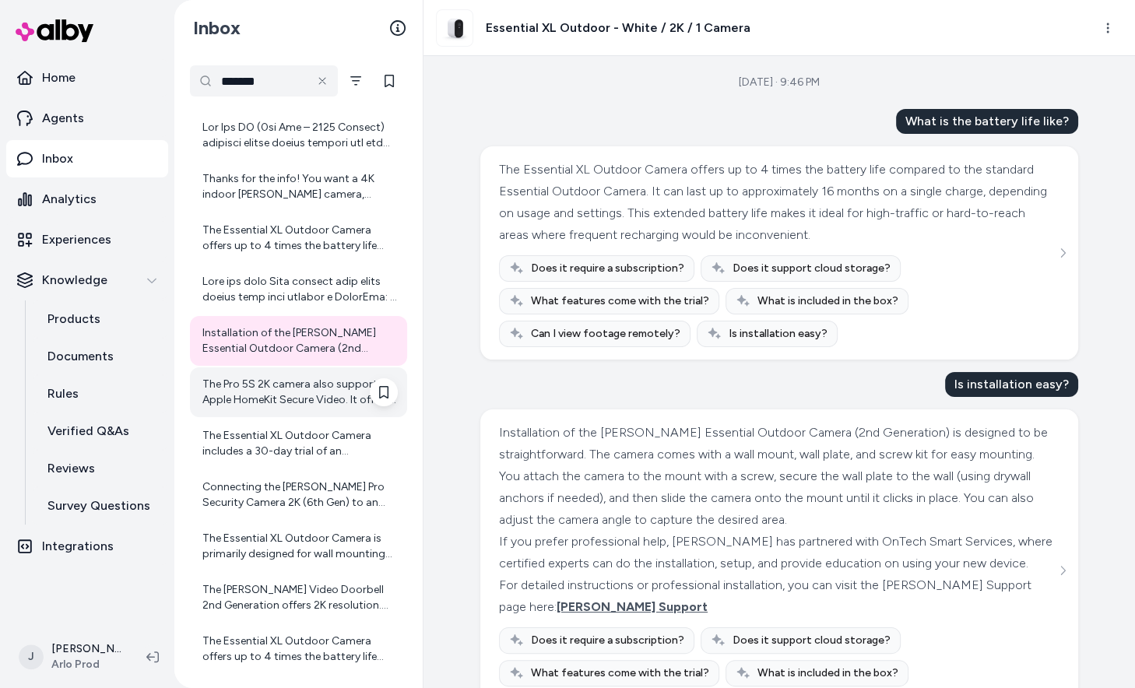
click at [295, 407] on div "The Pro 5S 2K camera also supports Apple HomeKit Secure Video. It offers advanc…" at bounding box center [299, 392] width 195 height 31
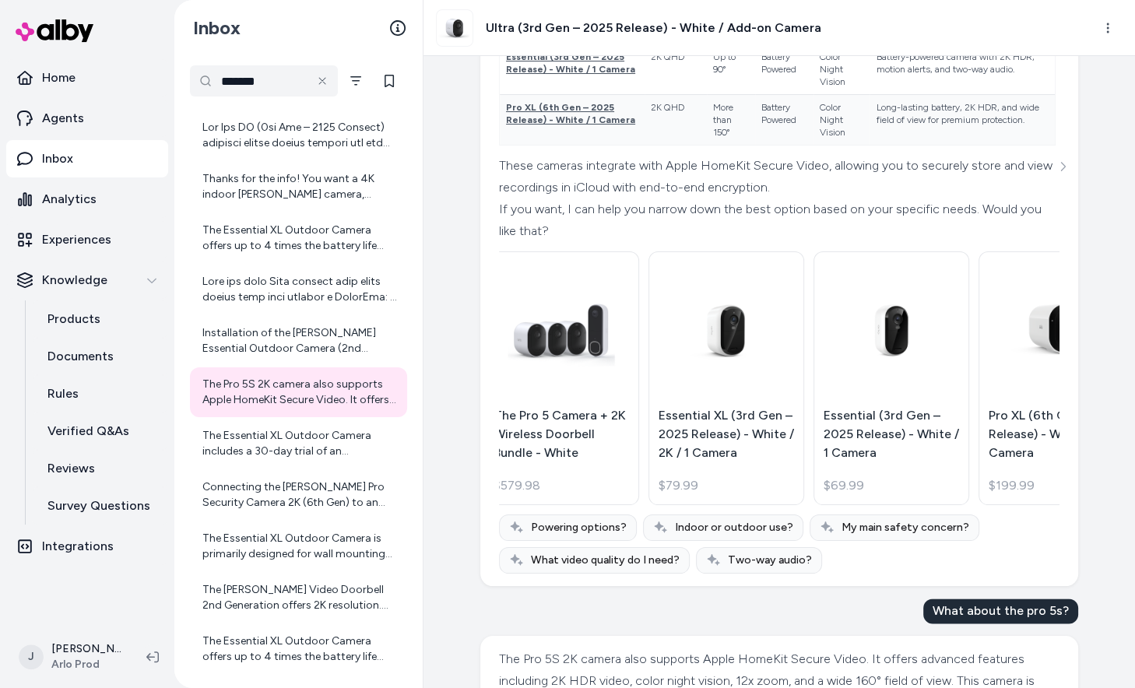
scroll to position [0, 421]
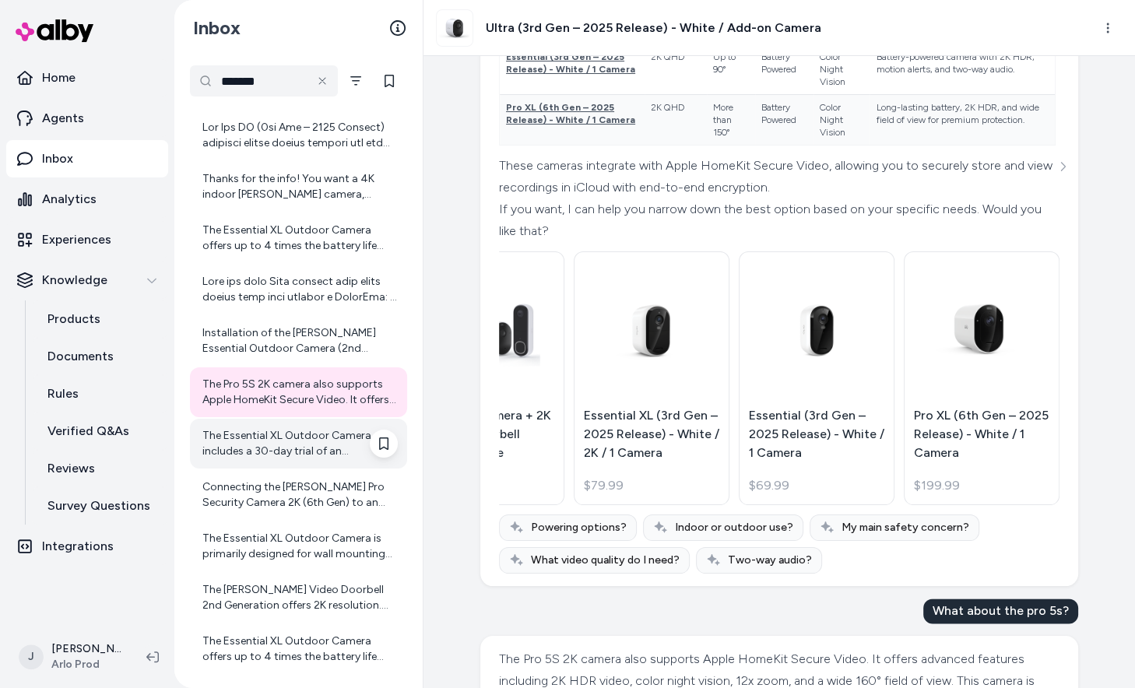
click at [318, 428] on div "The Essential XL Outdoor Camera includes a 30-day trial of an [PERSON_NAME] Sec…" at bounding box center [298, 444] width 217 height 50
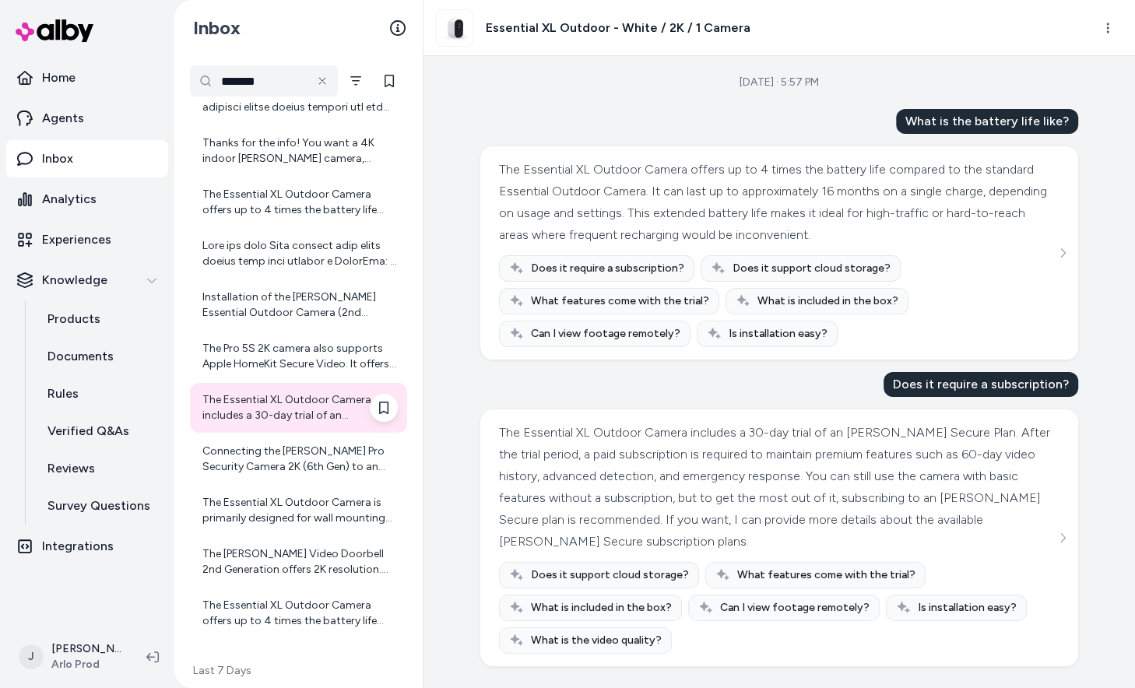
scroll to position [996, 0]
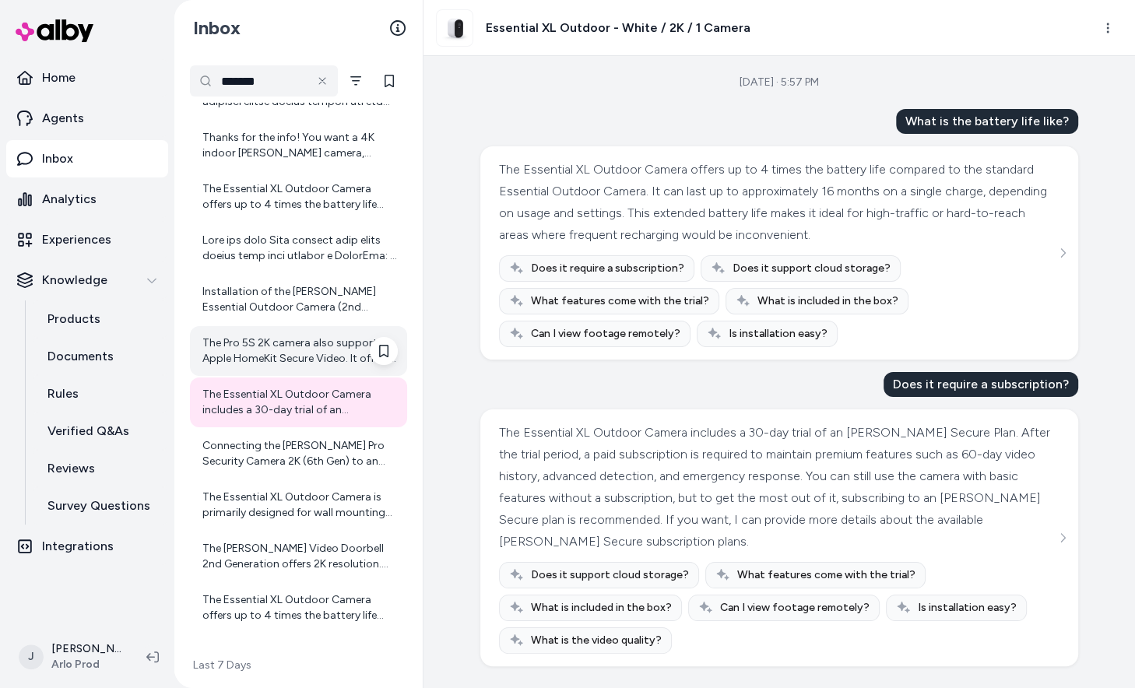
click at [313, 352] on div "The Pro 5S 2K camera also supports Apple HomeKit Secure Video. It offers advanc…" at bounding box center [299, 351] width 195 height 31
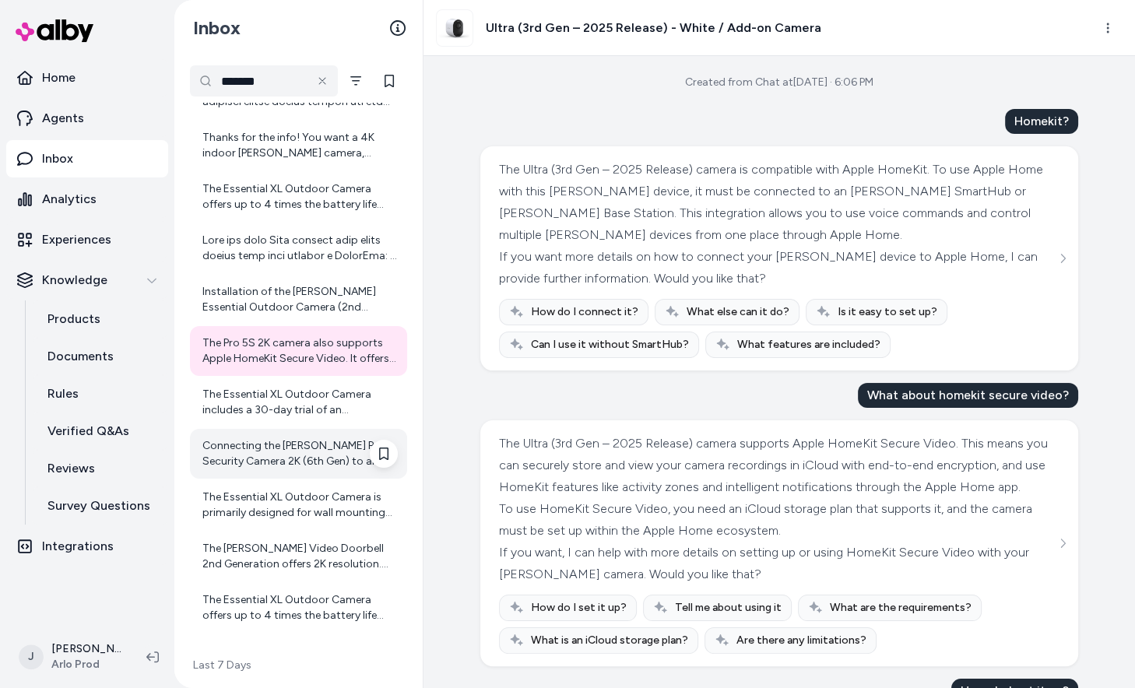
click at [309, 456] on div "Connecting the [PERSON_NAME] Pro Security Camera 2K (6th Gen) to an [PERSON_NAM…" at bounding box center [299, 453] width 195 height 31
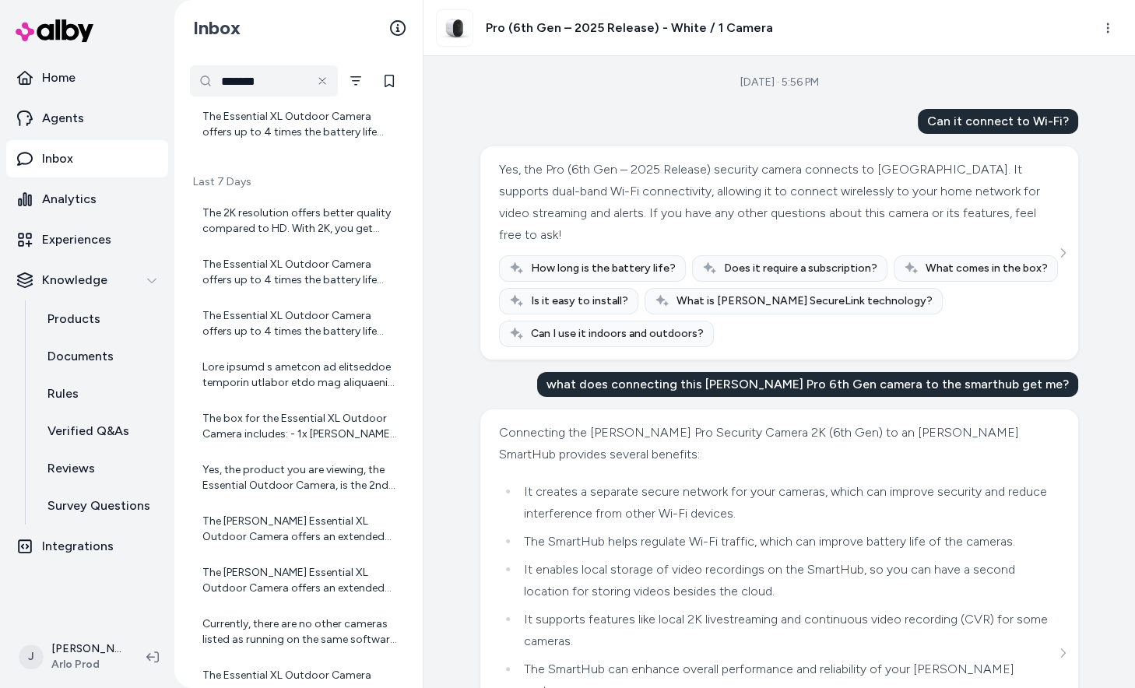
scroll to position [1469, 0]
